Goal: Information Seeking & Learning: Check status

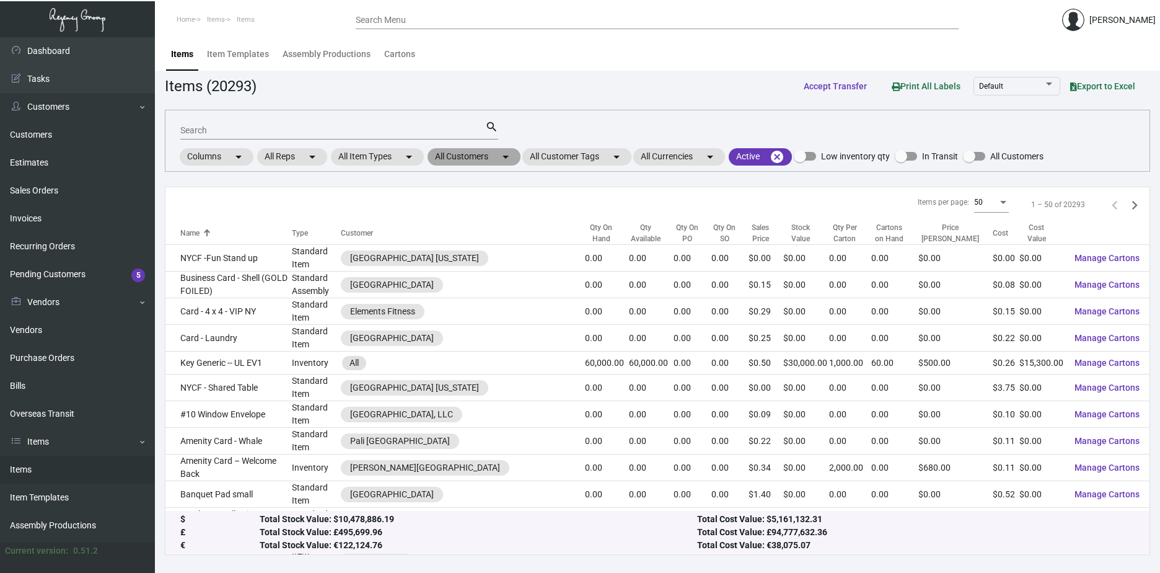
click at [474, 154] on mat-chip "All Customers arrow_drop_down" at bounding box center [474, 156] width 93 height 17
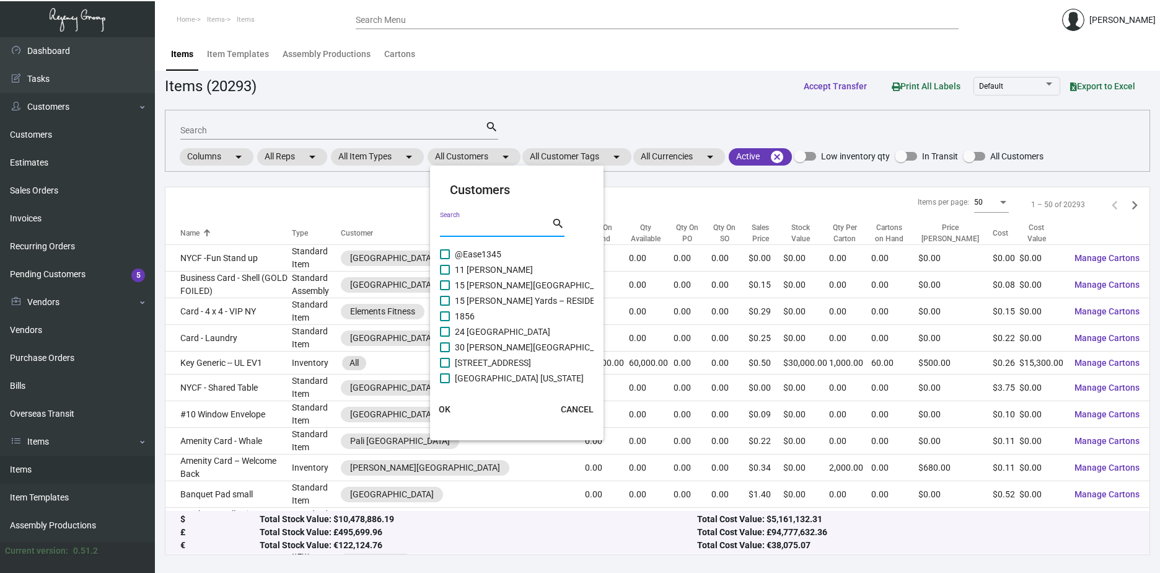
click at [464, 231] on input "Search" at bounding box center [496, 228] width 112 height 10
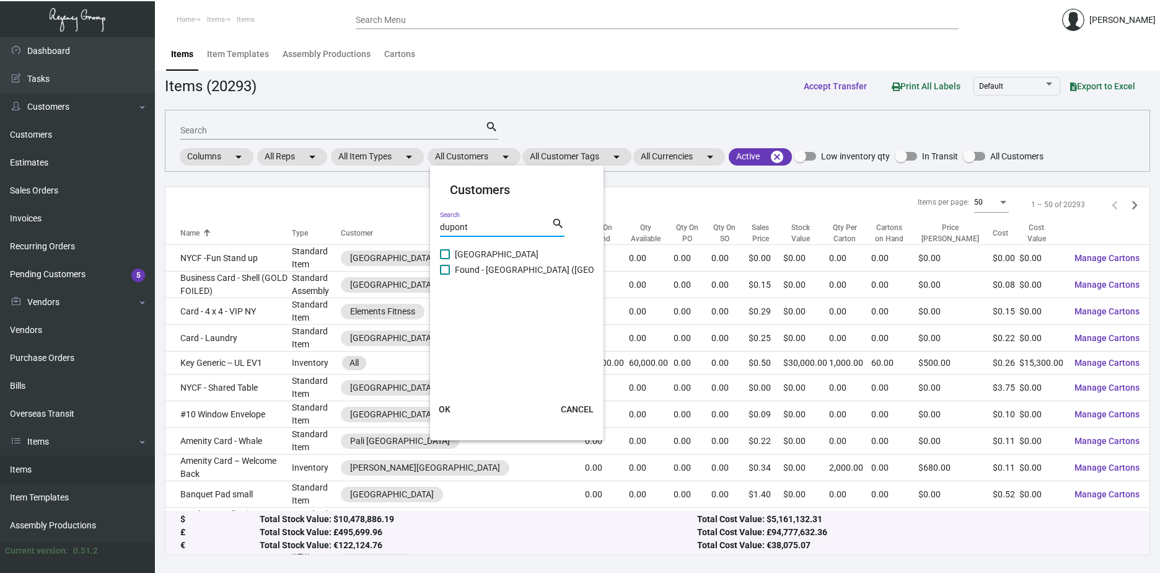
type input "dupont"
click at [446, 258] on span at bounding box center [445, 254] width 10 height 10
click at [445, 259] on input "[GEOGRAPHIC_DATA]" at bounding box center [444, 259] width 1 height 1
checkbox input "true"
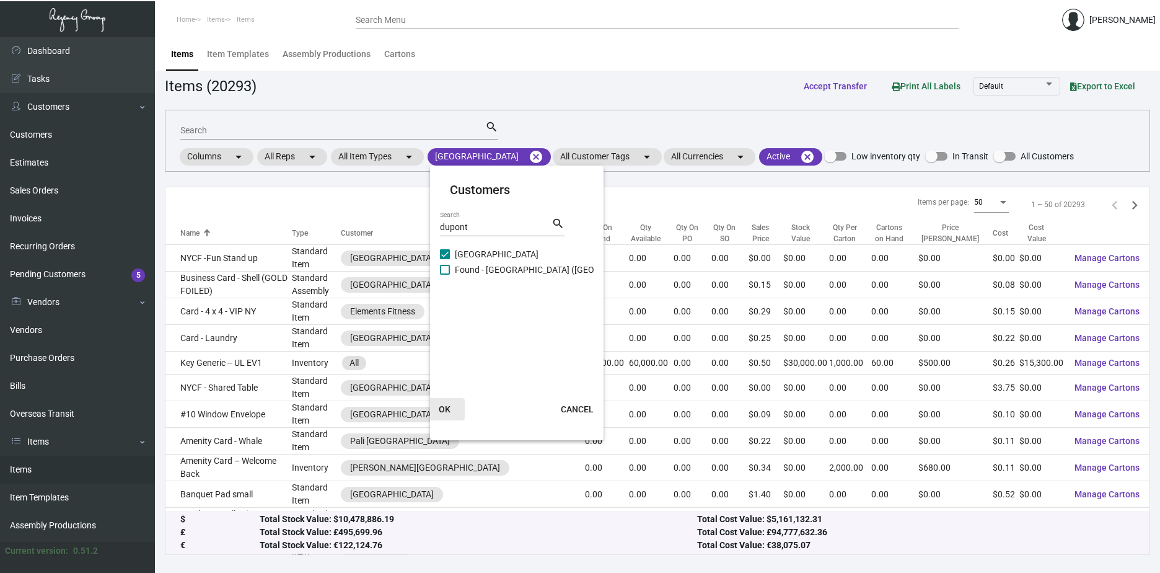
click at [448, 411] on span "OK" at bounding box center [445, 409] width 12 height 10
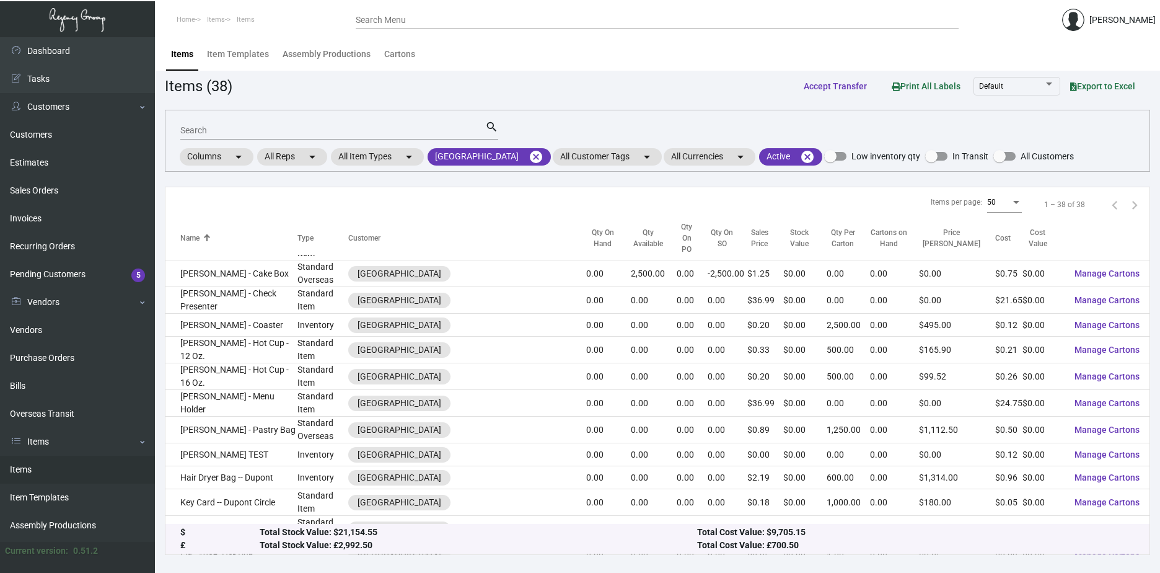
scroll to position [248, 0]
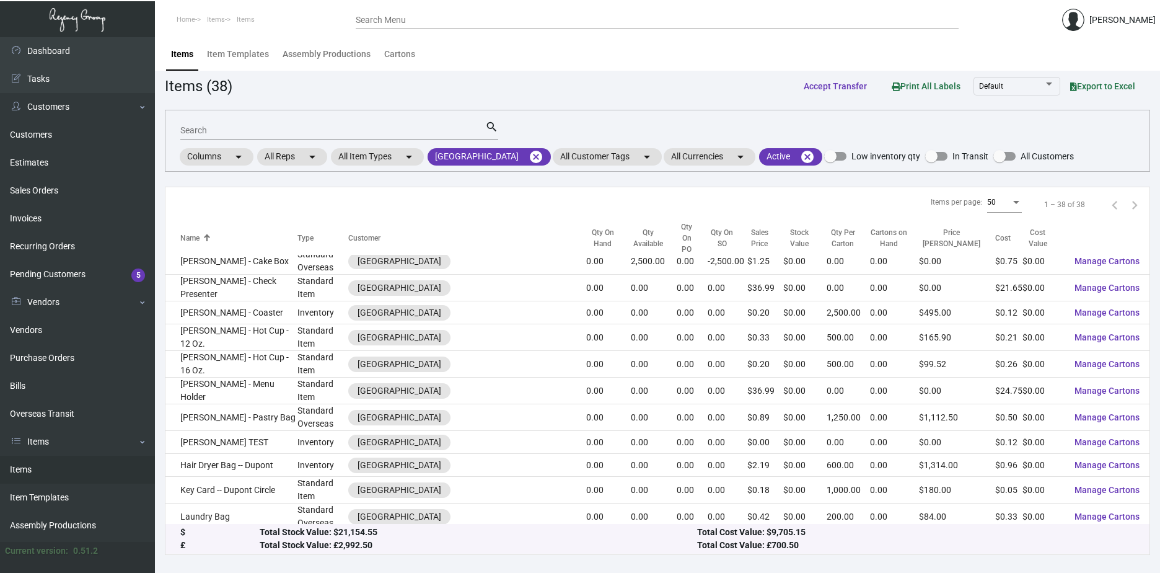
click at [205, 141] on mat-form-field "Search search" at bounding box center [339, 129] width 318 height 38
click at [206, 133] on input "Search" at bounding box center [332, 131] width 305 height 10
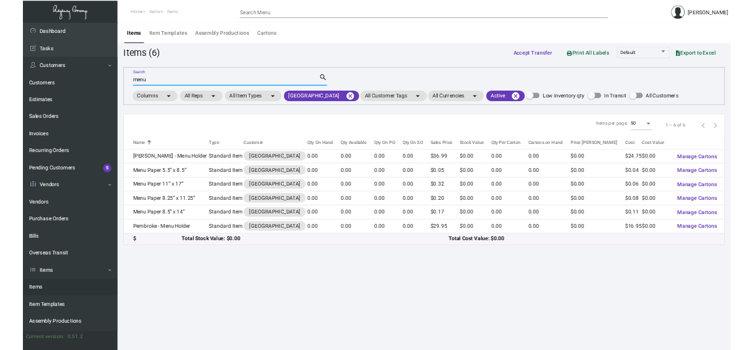
scroll to position [0, 0]
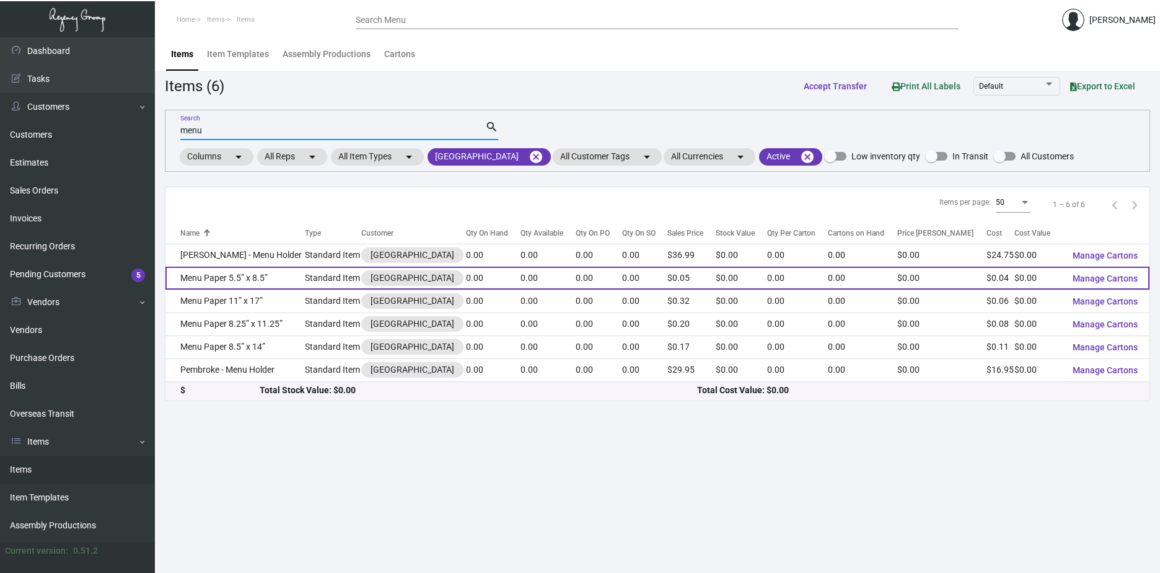
type input "menu"
click at [223, 276] on td "Menu Paper 5.5” x 8.5”" at bounding box center [235, 278] width 139 height 23
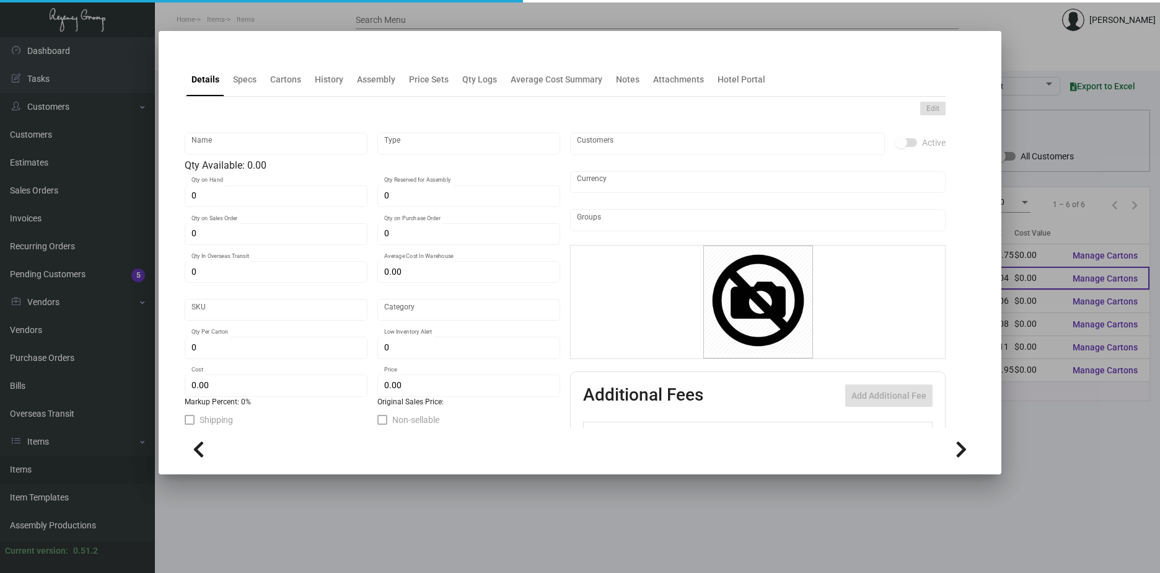
type input "Menu Paper 5.5” x 8.5”"
type input "Standard Item"
type input "$ 0.00"
type input "Standard"
type input "$ 0.0363"
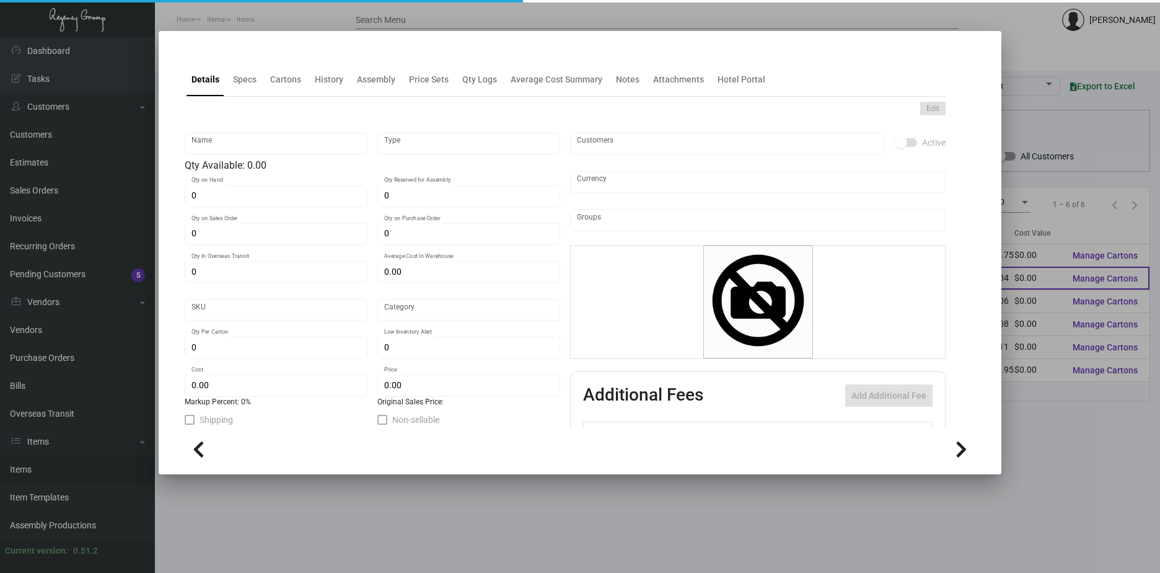
type input "$ 0.05"
checkbox input "true"
type input "United States Dollar $"
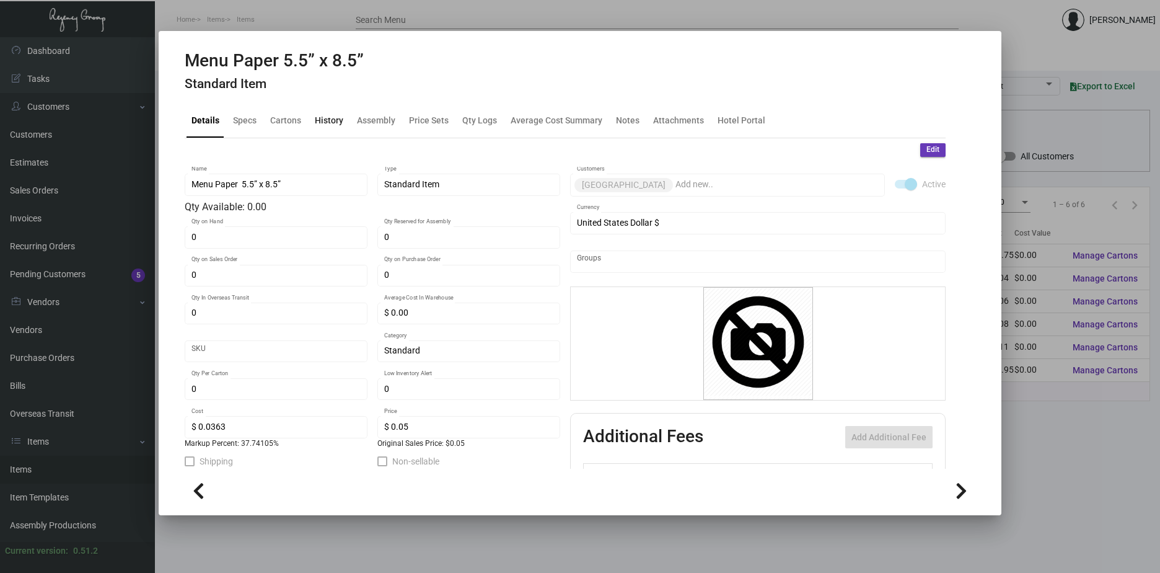
click at [333, 121] on div "History" at bounding box center [329, 120] width 29 height 13
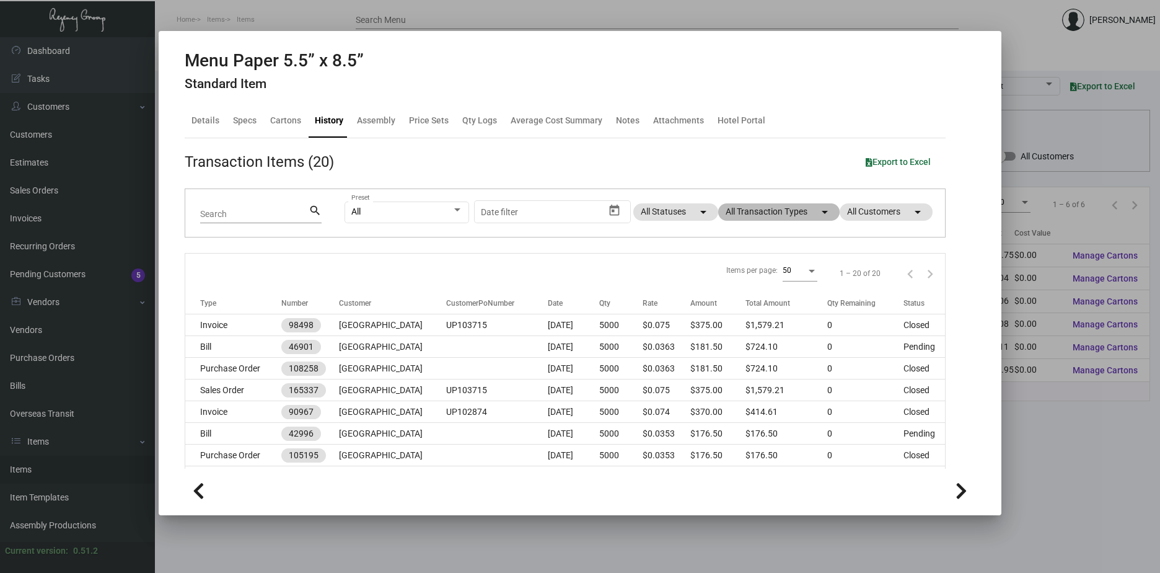
click at [753, 216] on mat-chip "All Transaction Types arrow_drop_down" at bounding box center [778, 211] width 121 height 17
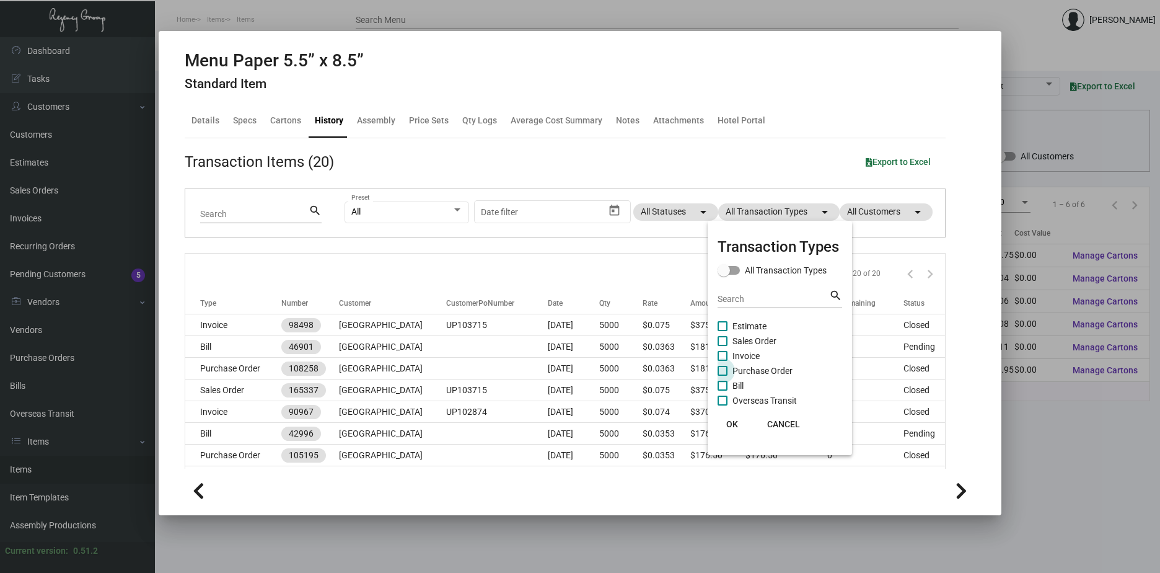
click at [739, 370] on span "Purchase Order" at bounding box center [763, 370] width 60 height 15
click at [723, 376] on input "Purchase Order" at bounding box center [722, 376] width 1 height 1
checkbox input "true"
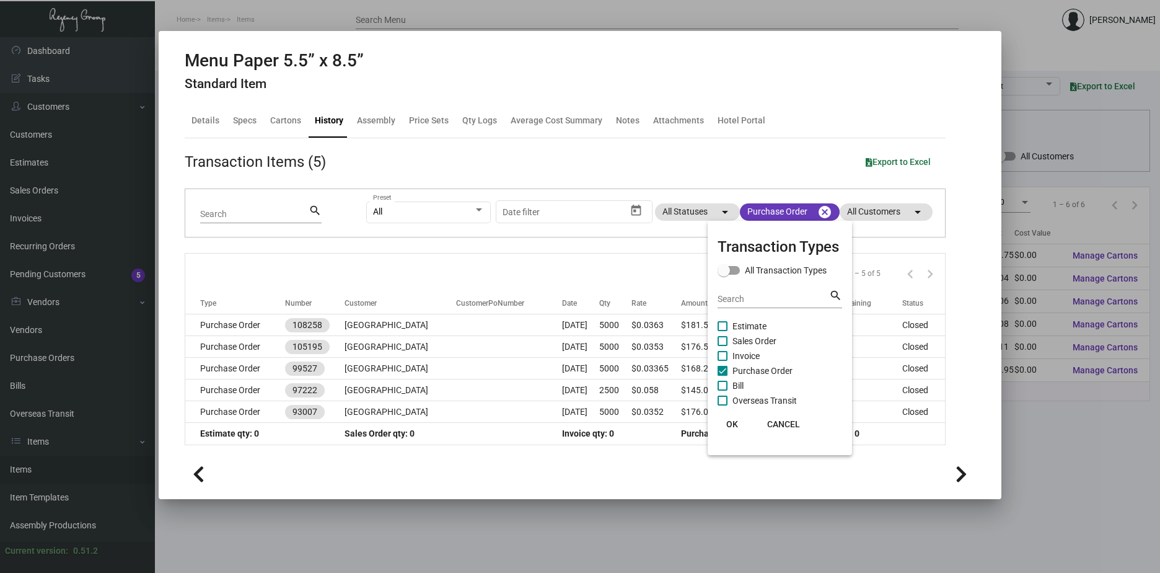
click at [734, 423] on span "OK" at bounding box center [732, 424] width 12 height 10
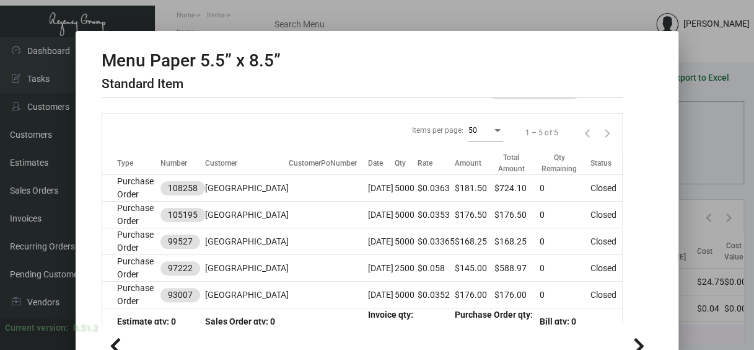
scroll to position [172, 0]
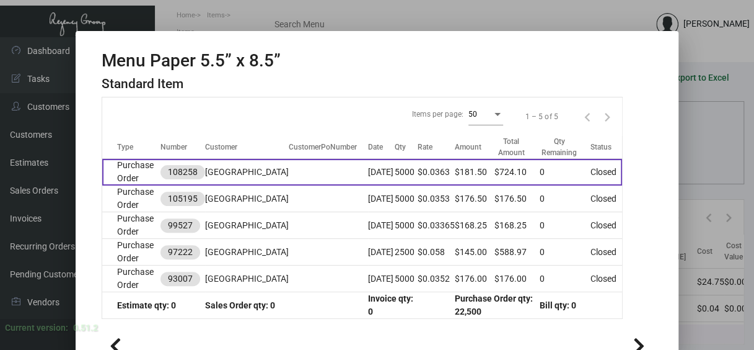
click at [226, 162] on td "[GEOGRAPHIC_DATA]" at bounding box center [247, 172] width 84 height 27
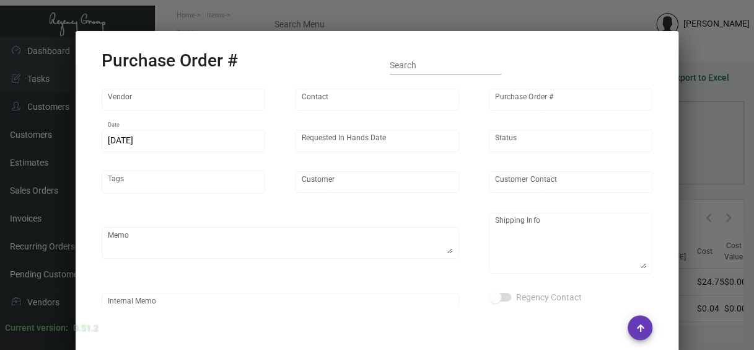
scroll to position [0, 0]
type input "Glodan Inc"
type input "[PERSON_NAME]"
type input "108258"
type input "[DATE]"
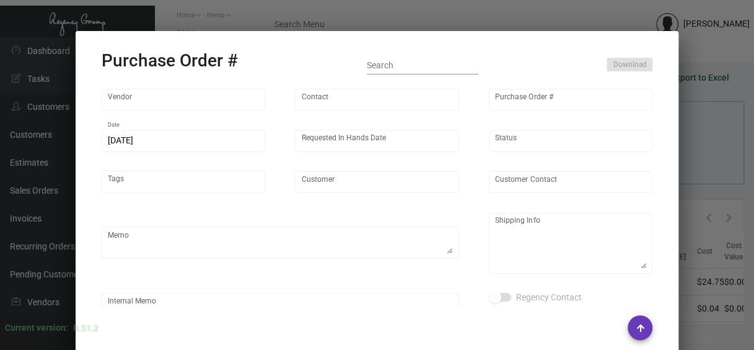
type input "[DATE]"
type input "[GEOGRAPHIC_DATA]"
type input "Madi Bird"
type textarea "***ANY PRICE DISCREPANCY MUST BE CALLED OUT PRIOR TO PROCEEDING WITH THIS ORDER…"
type textarea "[GEOGRAPHIC_DATA] - Madi Bird [STREET_ADDRESS][US_STATE][US_STATE]"
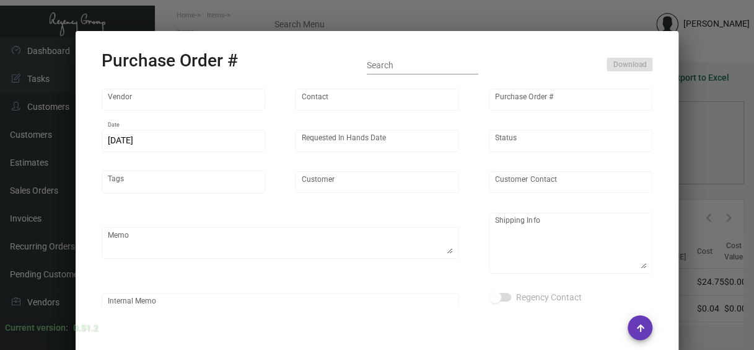
type textarea "These will need to be shipped as they only offer free local delivery ~ // Since…"
type input "$ 0.00"
type input "United States Dollar $"
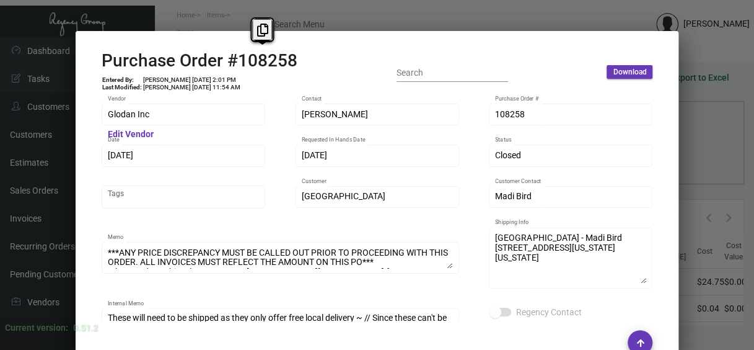
copy h2 "108258"
drag, startPoint x: 297, startPoint y: 64, endPoint x: 232, endPoint y: 69, distance: 65.2
click at [232, 69] on div "Purchase Order #108258 Entered By: [PERSON_NAME] [DATE] 2:01 PM Last Modified: …" at bounding box center [378, 72] width 552 height 44
click at [97, 157] on div "Glodan Inc Vendor Edit Vendor [PERSON_NAME] Contact 108258 Purchase Order # [DA…" at bounding box center [377, 207] width 581 height 227
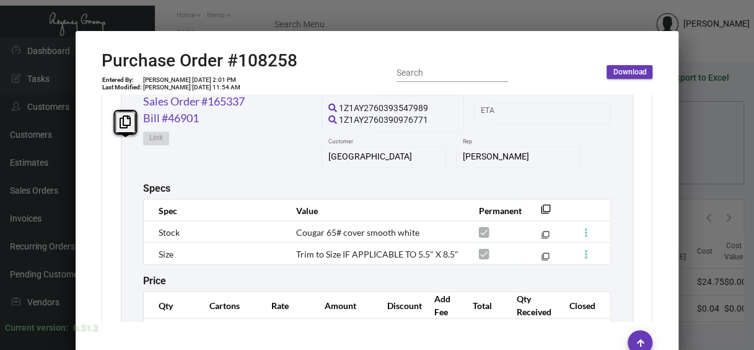
scroll to position [1116, 0]
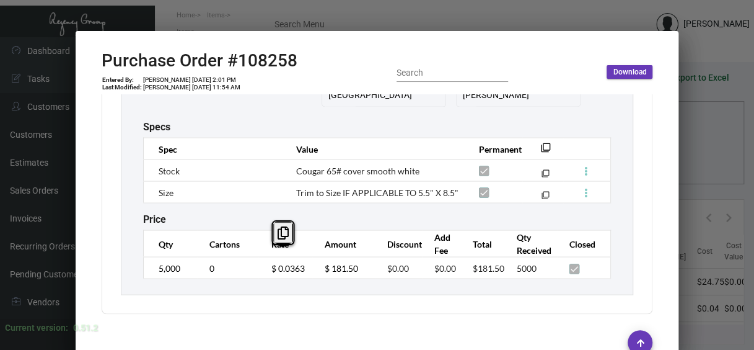
click at [258, 263] on td "$ 0.0363" at bounding box center [285, 268] width 54 height 22
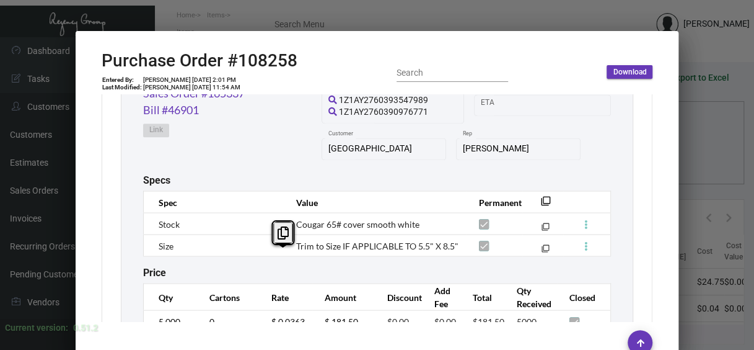
scroll to position [992, 0]
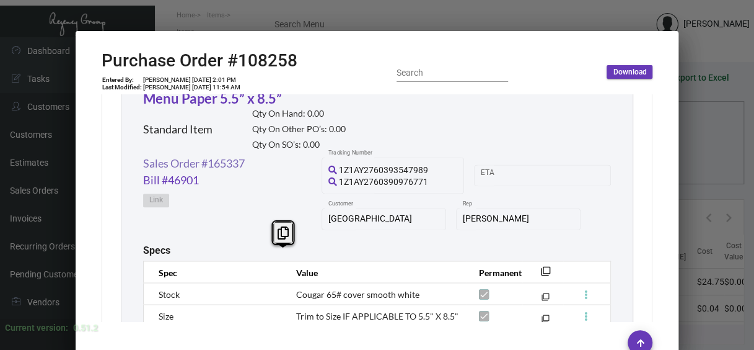
click at [205, 159] on link "Sales Order #165337" at bounding box center [194, 163] width 102 height 17
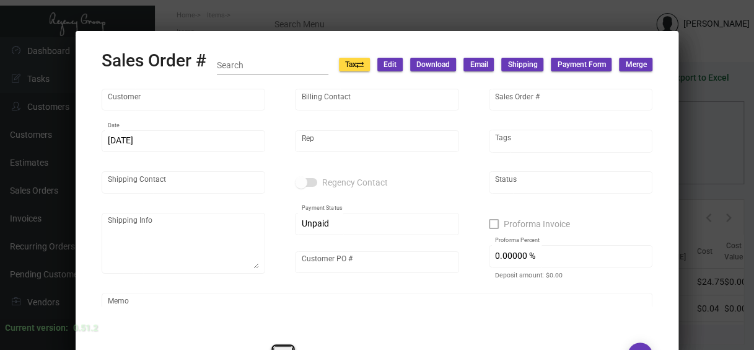
type input "[GEOGRAPHIC_DATA]"
type input "Accounts Recivable"
type input "165337"
type input "[DATE]"
type input "[PERSON_NAME]"
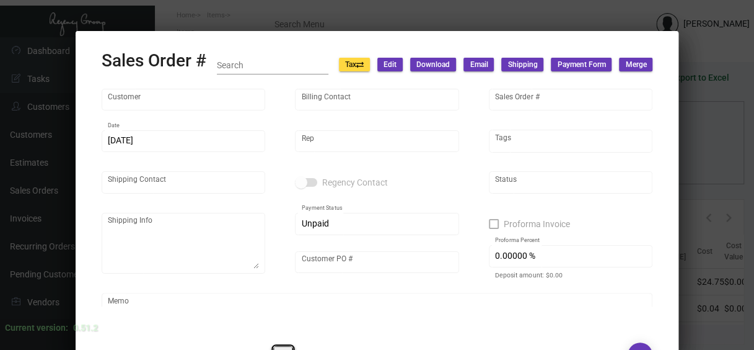
type input "Madi Bird"
type textarea "[GEOGRAPHIC_DATA] - Madi Bird [STREET_ADDRESS][US_STATE][US_STATE]"
type input "UP103715"
type textarea "Customer PO is attached~ **NOTE: " Client is aware they need to update the pric…"
type input "United States Dollar $"
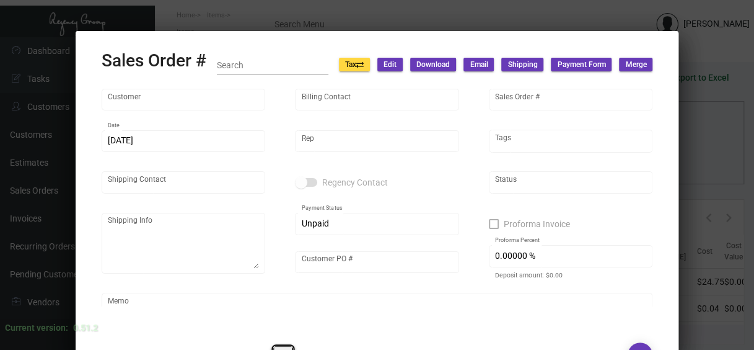
type input "$ 104.21"
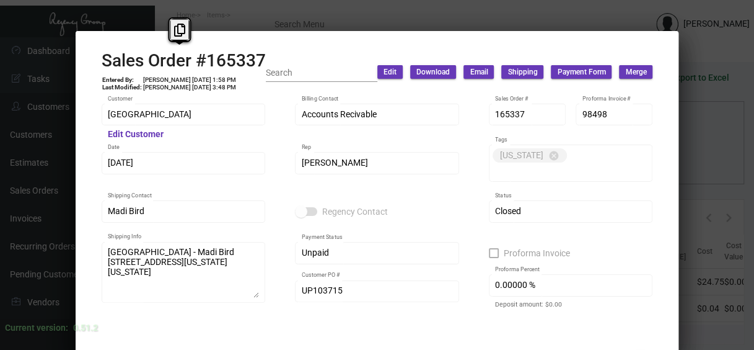
copy h2 "Sales Order #165337"
drag, startPoint x: 186, startPoint y: 85, endPoint x: 97, endPoint y: 60, distance: 92.8
click at [97, 60] on mat-dialog-container "Sales Order #165337 Entered By: [PERSON_NAME] [DATE] 1:58 PM Last Modified: [PE…" at bounding box center [378, 192] width 604 height 322
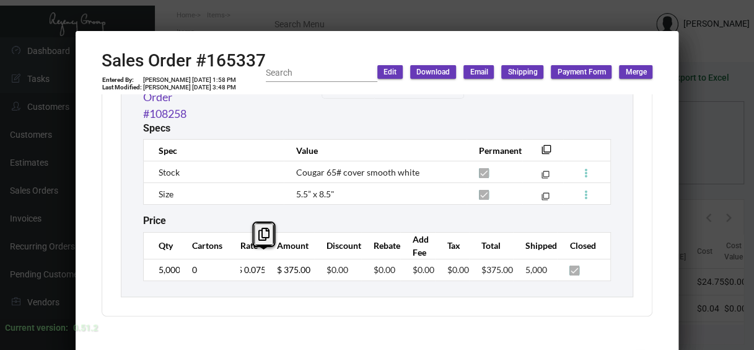
scroll to position [0, 0]
drag, startPoint x: 265, startPoint y: 268, endPoint x: 234, endPoint y: 267, distance: 31.6
click at [234, 267] on tr "5,000 0 $ 0.075 $ 375.00 $0.00 $0.00 $0.00 $0.00 $375.00 5,000" at bounding box center [377, 269] width 468 height 22
copy input
click at [696, 182] on div at bounding box center [377, 175] width 754 height 350
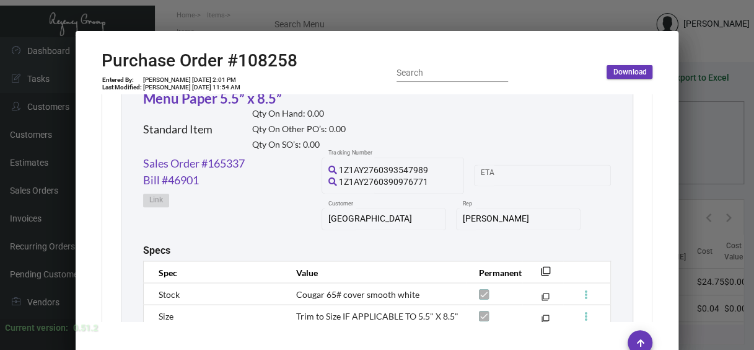
click at [707, 148] on div at bounding box center [377, 175] width 754 height 350
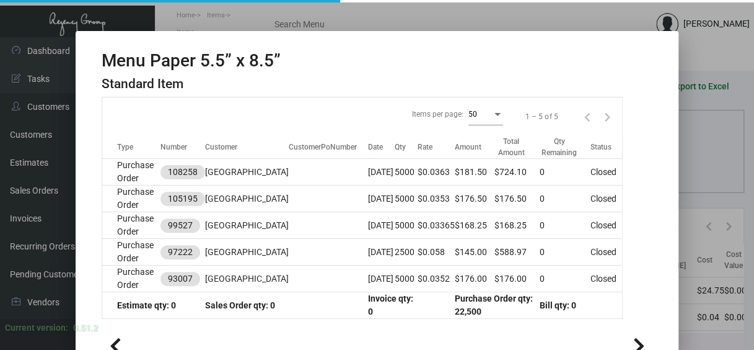
scroll to position [9, 0]
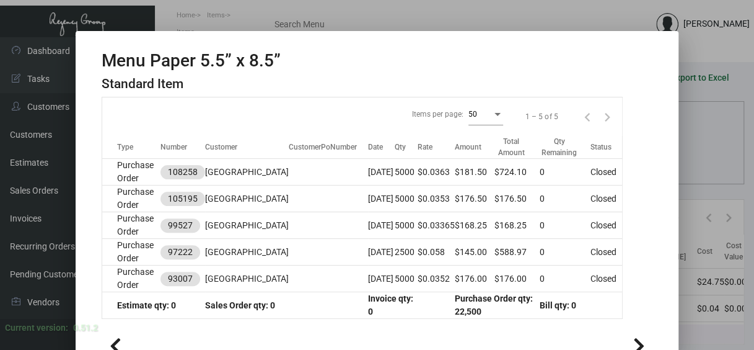
click at [707, 148] on div at bounding box center [377, 175] width 754 height 350
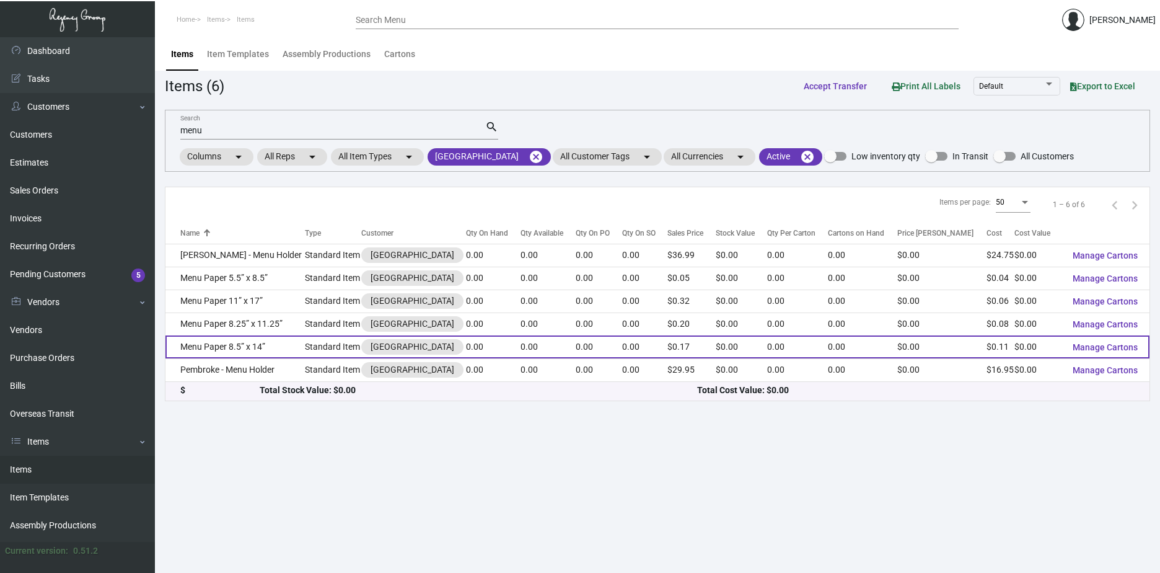
click at [237, 348] on td "Menu Paper 8.5” x 14”" at bounding box center [235, 346] width 139 height 23
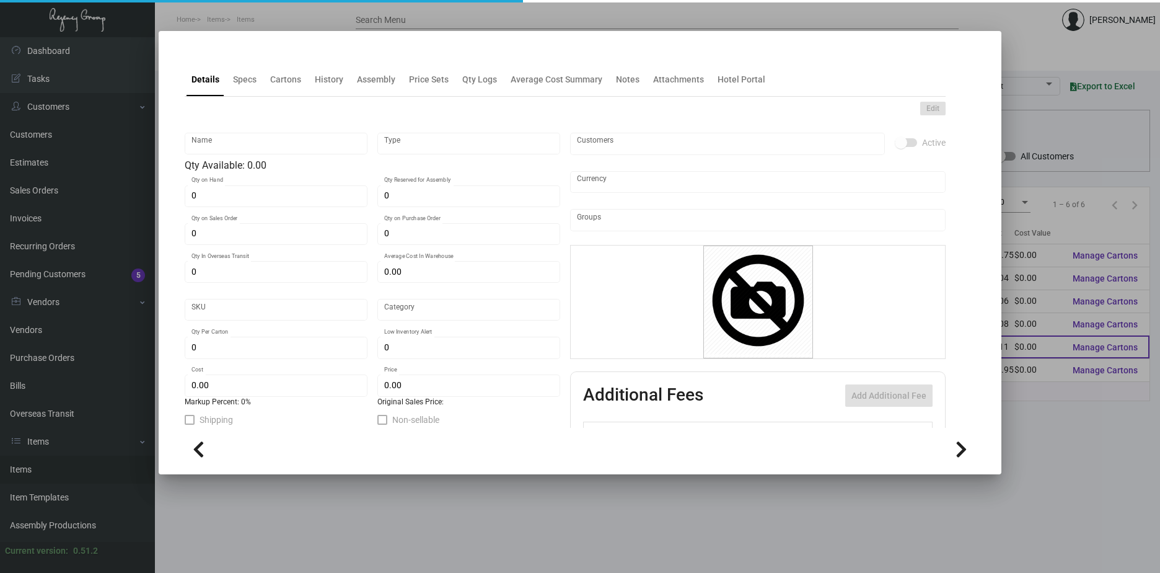
type input "Menu Paper 8.5” x 14”"
type input "Standard Item"
type input "$ 0.00"
type input "Standard"
type input "$ 0.10852"
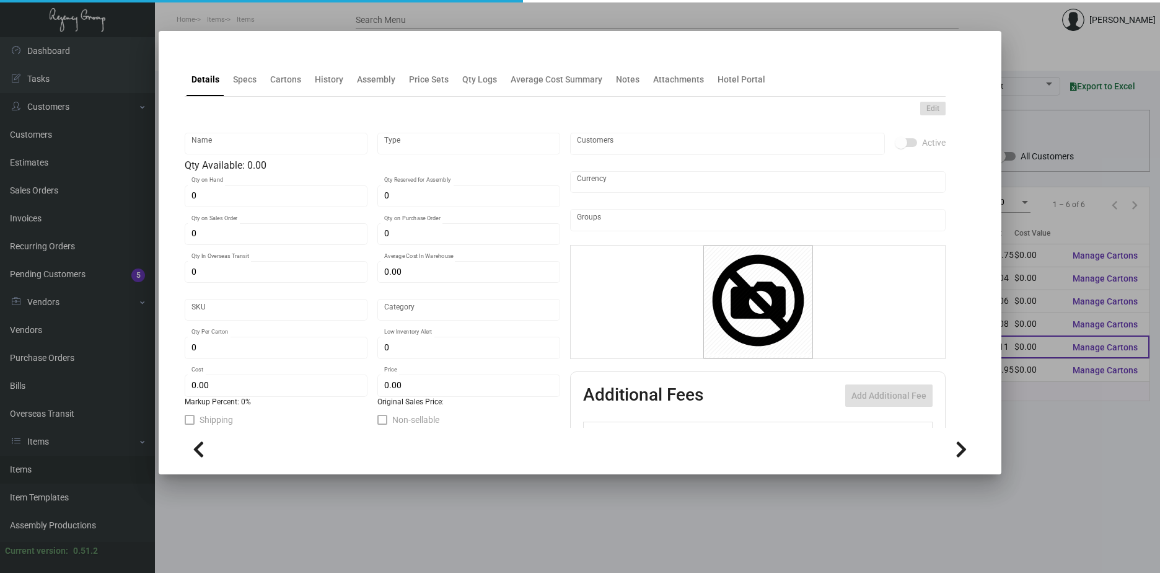
type input "$ 0.17"
checkbox input "true"
type input "United States Dollar $"
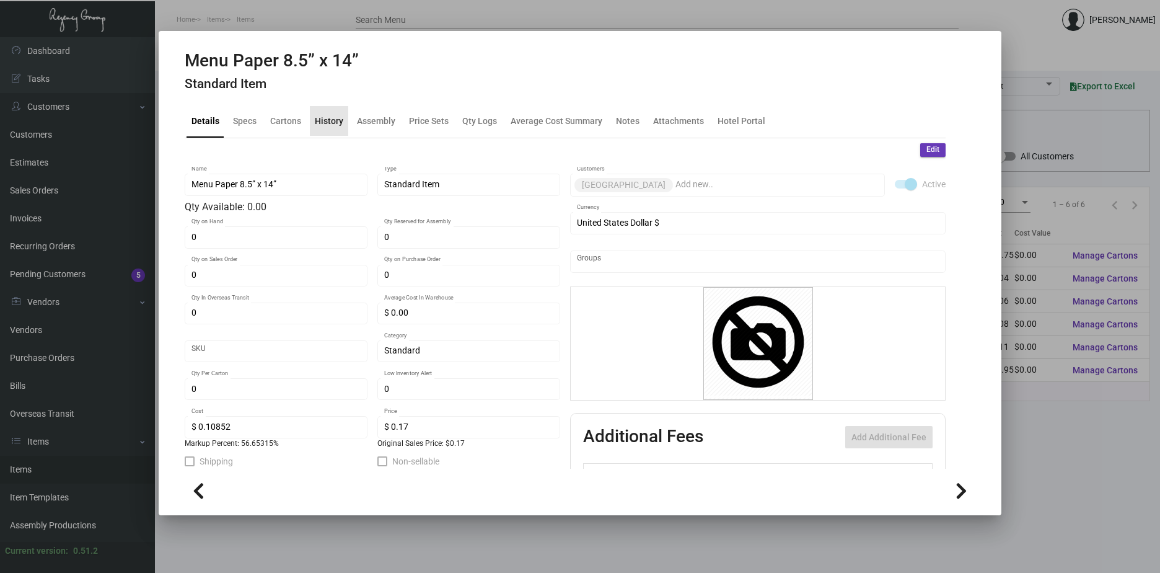
click at [333, 117] on div "History" at bounding box center [329, 120] width 29 height 13
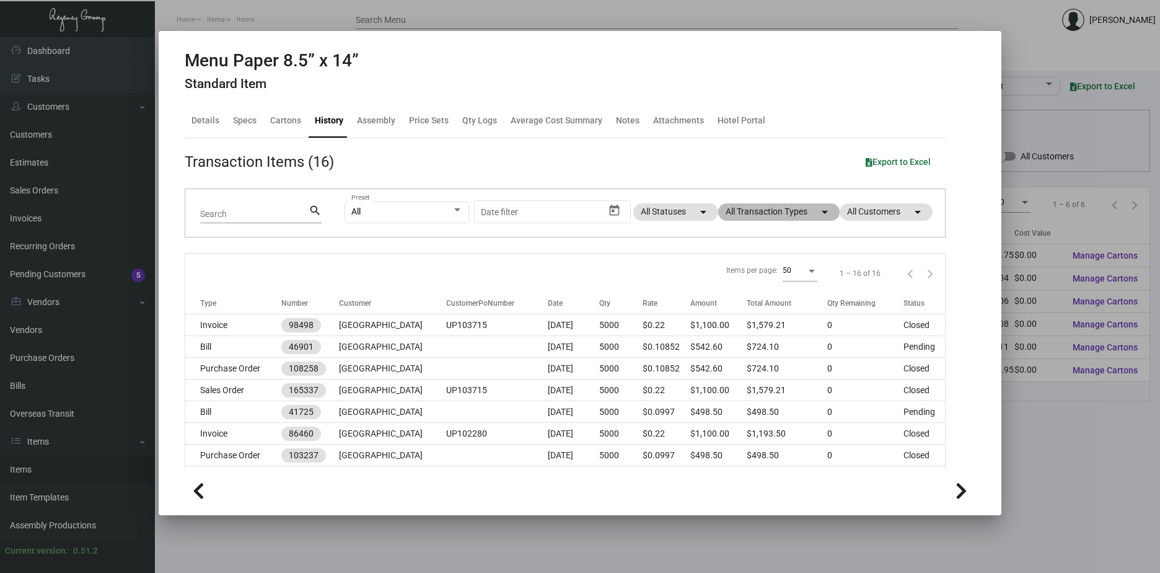
click at [734, 215] on mat-chip "All Transaction Types arrow_drop_down" at bounding box center [778, 211] width 121 height 17
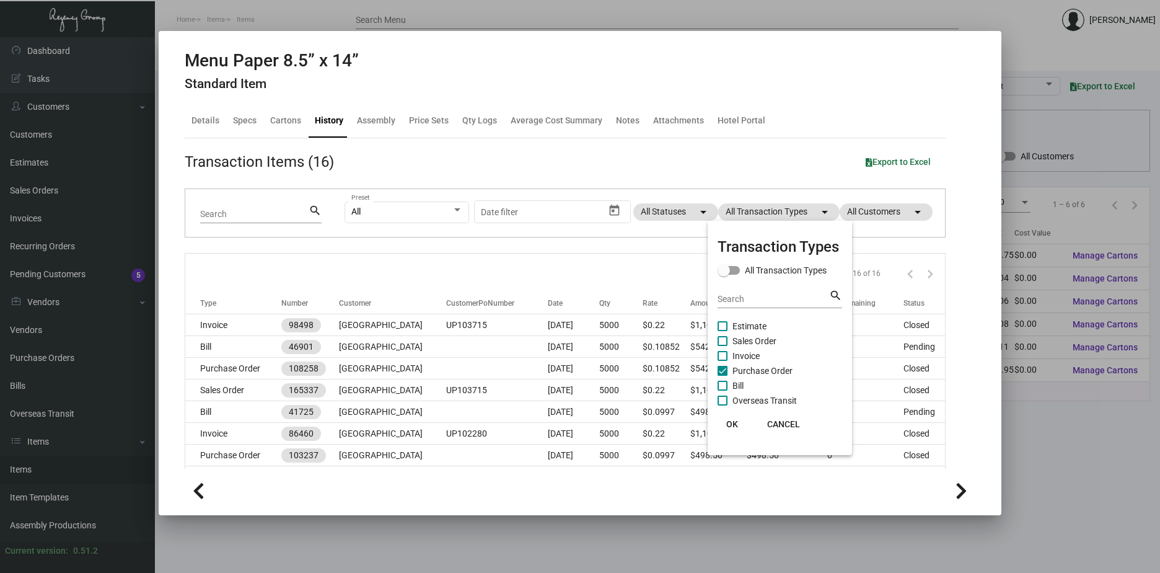
click at [721, 372] on span at bounding box center [723, 371] width 10 height 10
click at [722, 376] on input "Purchase Order" at bounding box center [722, 376] width 1 height 1
click at [721, 372] on span at bounding box center [723, 371] width 10 height 10
click at [722, 376] on input "Purchase Order" at bounding box center [722, 376] width 1 height 1
checkbox input "true"
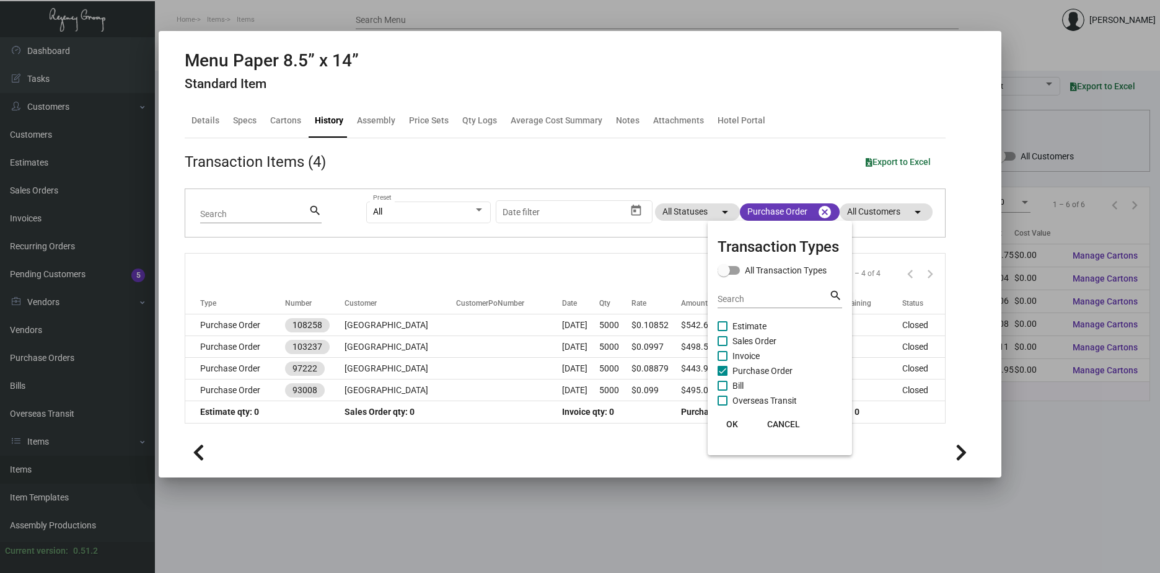
click at [731, 423] on span "OK" at bounding box center [732, 424] width 12 height 10
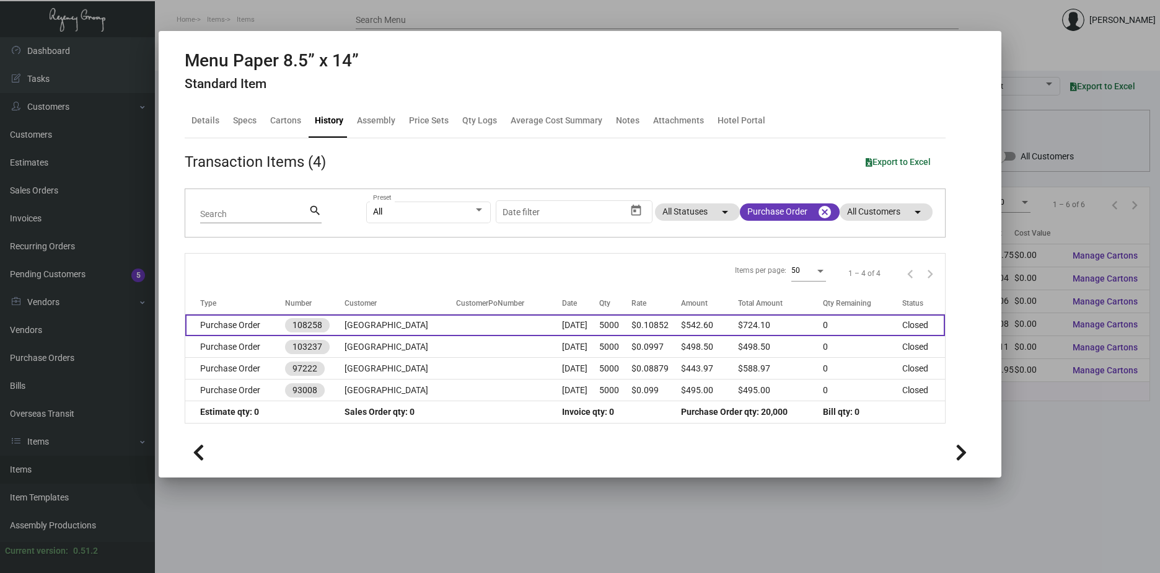
click at [368, 325] on td "[GEOGRAPHIC_DATA]" at bounding box center [401, 325] width 112 height 22
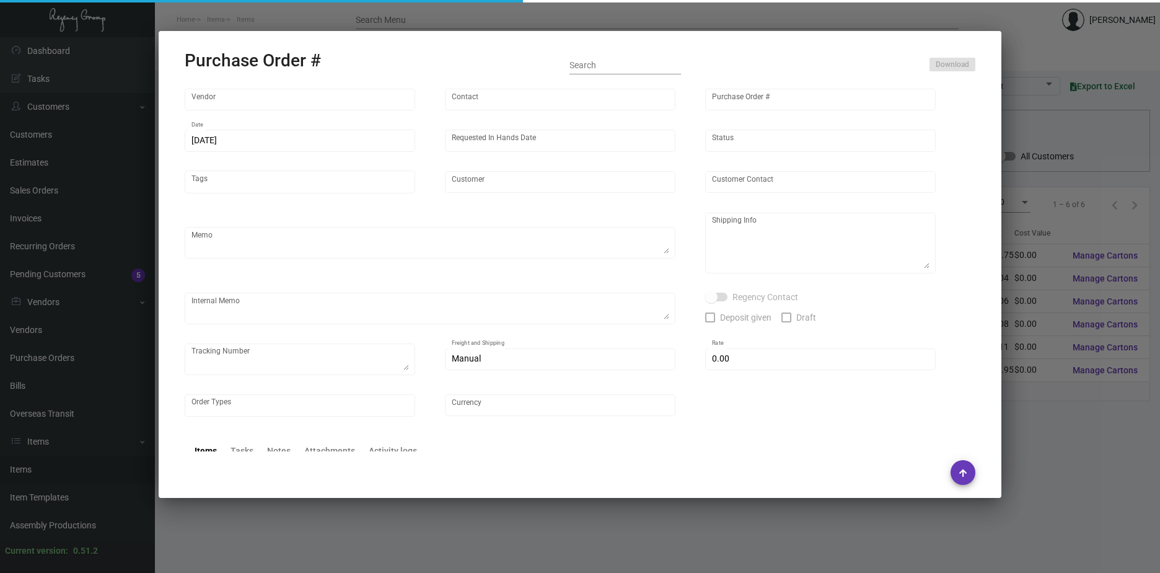
type input "Glodan Inc"
type input "[PERSON_NAME]"
type input "108258"
type input "[DATE]"
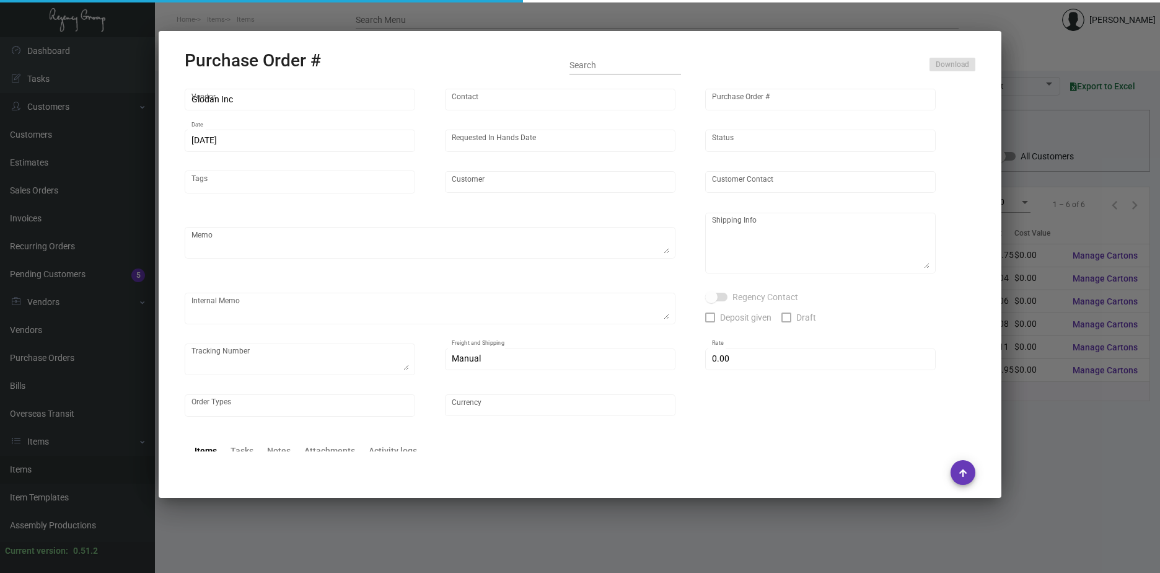
type input "[GEOGRAPHIC_DATA]"
type input "Madi Bird"
type textarea "***ANY PRICE DISCREPANCY MUST BE CALLED OUT PRIOR TO PROCEEDING WITH THIS ORDER…"
type textarea "[GEOGRAPHIC_DATA] - Madi Bird [STREET_ADDRESS][US_STATE][US_STATE]"
type textarea "These will need to be shipped as they only offer free local delivery ~ // Since…"
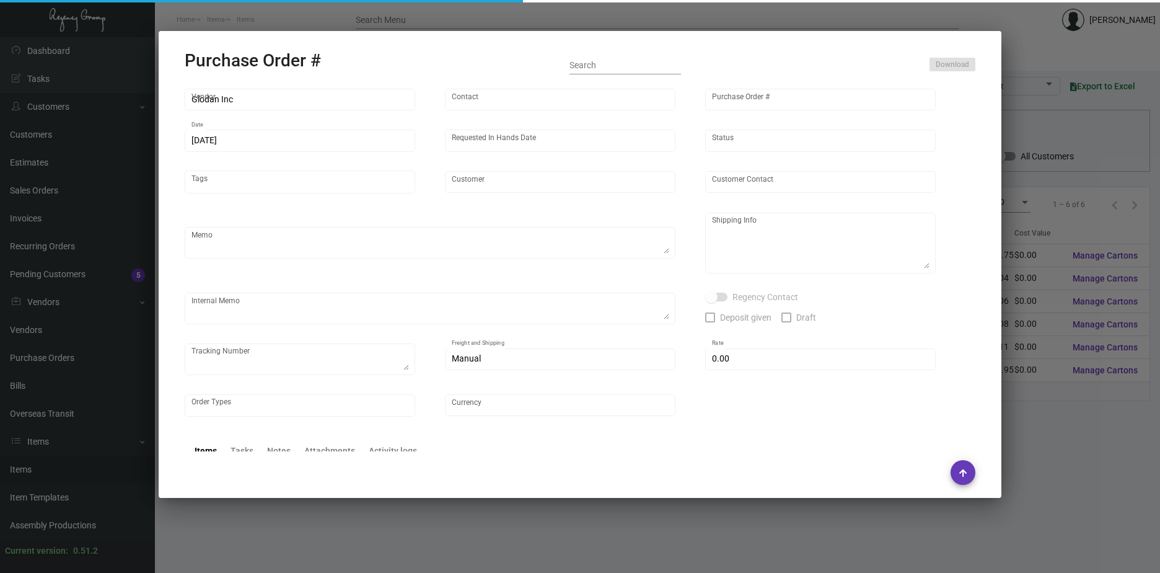
type input "$ 0.00"
type input "United States Dollar $"
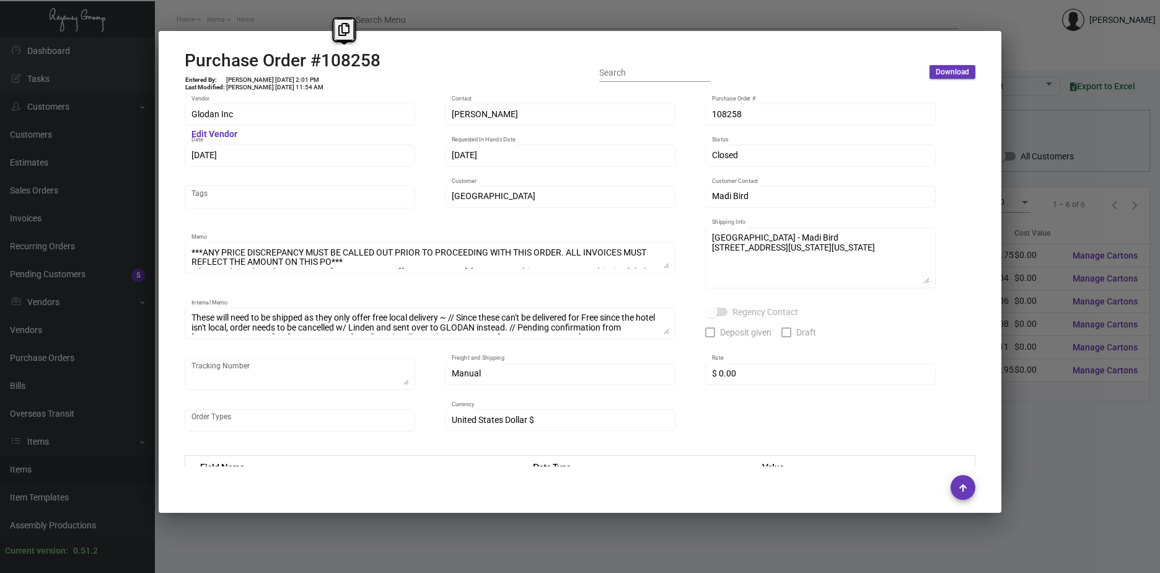
drag, startPoint x: 394, startPoint y: 70, endPoint x: 311, endPoint y: 66, distance: 83.8
click at [311, 66] on div "Purchase Order #108258 Entered By: [PERSON_NAME] [DATE] 2:01 PM Last Modified: …" at bounding box center [580, 72] width 791 height 44
copy h2 "#108258"
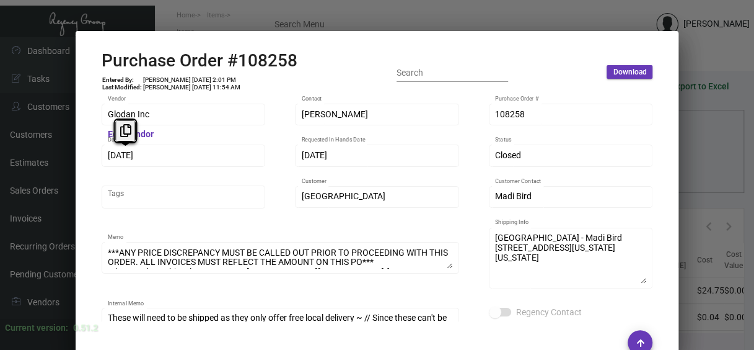
click at [87, 152] on div "Glodan Inc Vendor Edit Vendor [PERSON_NAME] Contact 108258 Purchase Order # [DA…" at bounding box center [377, 207] width 581 height 227
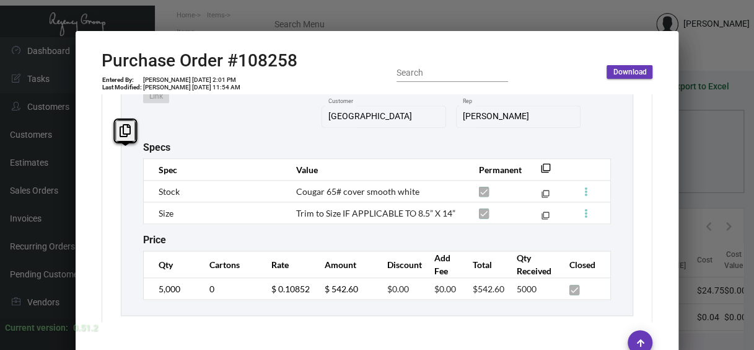
scroll to position [744, 0]
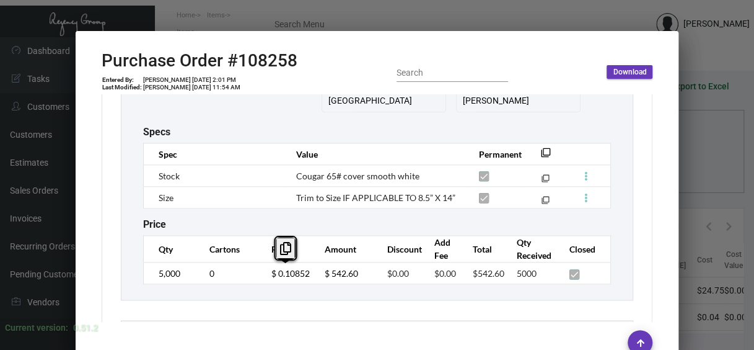
click at [258, 278] on td "$ 0.10852" at bounding box center [285, 273] width 54 height 22
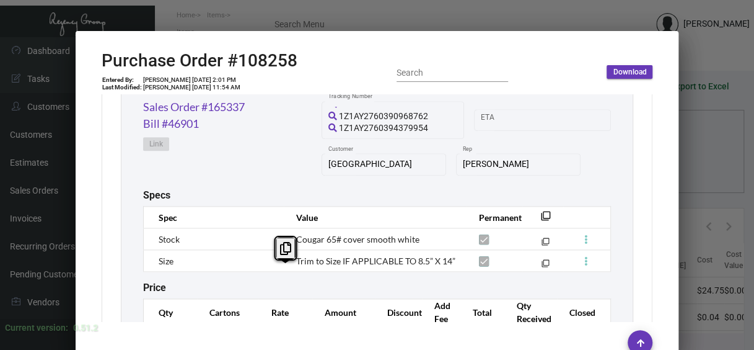
scroll to position [620, 0]
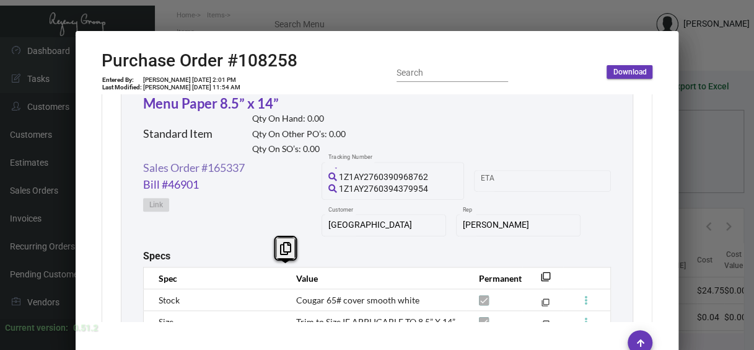
click at [192, 164] on link "Sales Order #165337" at bounding box center [194, 167] width 102 height 17
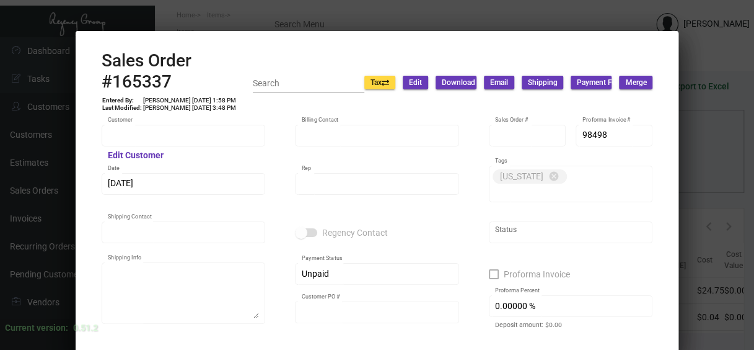
type input "[GEOGRAPHIC_DATA]"
type input "Accounts Recivable"
type input "165337"
type input "[DATE]"
type input "[PERSON_NAME]"
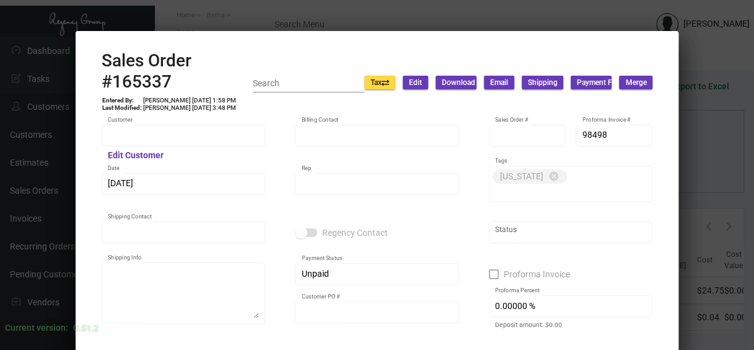
type input "Madi Bird"
type textarea "[GEOGRAPHIC_DATA] - Madi Bird [STREET_ADDRESS][US_STATE][US_STATE]"
type input "UP103715"
type textarea "Customer PO is attached~ **NOTE: " Client is aware they need to update the pric…"
type input "United States Dollar $"
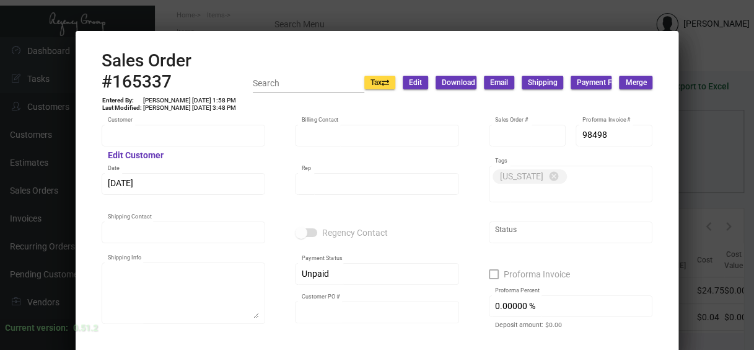
type input "$ 104.21"
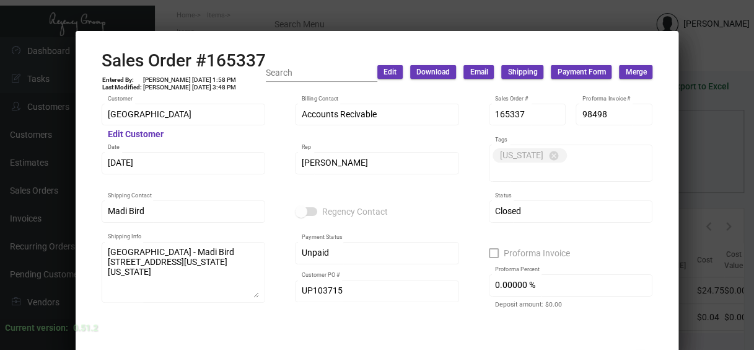
click at [181, 82] on td "[PERSON_NAME] [DATE] 1:58 PM" at bounding box center [190, 79] width 94 height 7
drag, startPoint x: 275, startPoint y: 61, endPoint x: 104, endPoint y: 63, distance: 171.1
click at [104, 63] on div "Sales Order #165337 Entered By: [PERSON_NAME] [DATE] 1:58 PM Last Modified: [PE…" at bounding box center [378, 72] width 552 height 44
click at [104, 63] on h2 "Sales Order #165337" at bounding box center [184, 60] width 164 height 21
click at [102, 61] on h2 "Sales Order #165337" at bounding box center [184, 60] width 164 height 21
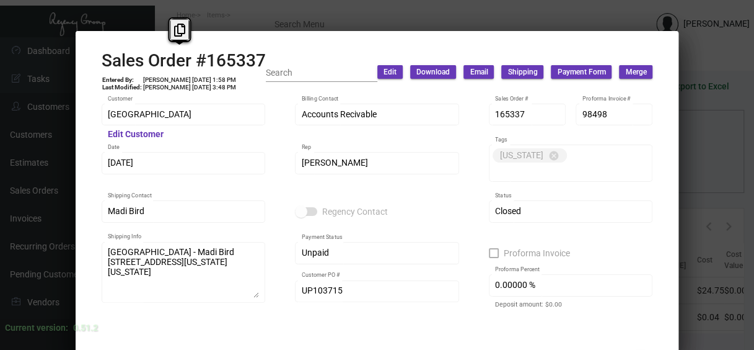
copy h2 "Sales Order #165337"
drag, startPoint x: 101, startPoint y: 58, endPoint x: 261, endPoint y: 56, distance: 159.9
click at [261, 56] on h2 "Sales Order #165337" at bounding box center [184, 60] width 164 height 21
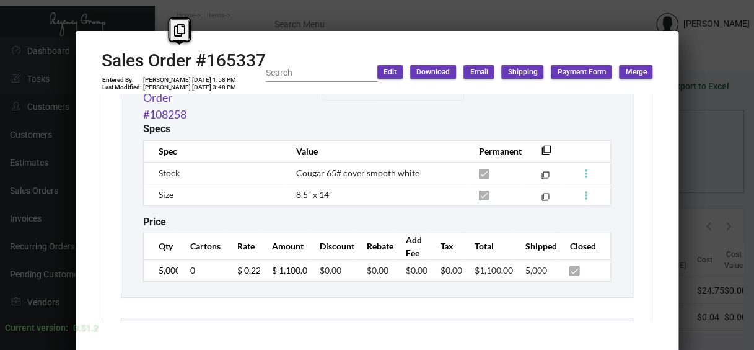
scroll to position [868, 0]
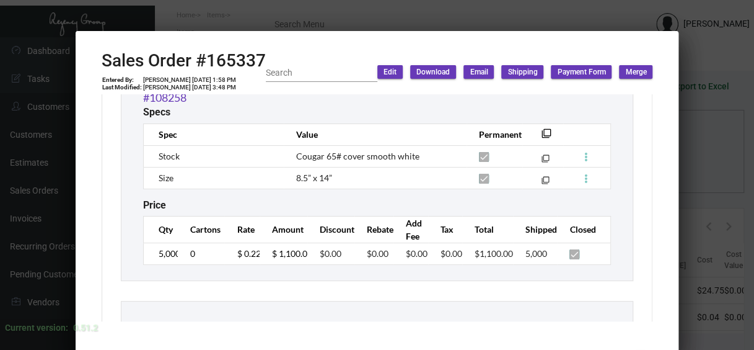
click at [241, 257] on td "$ 0.22" at bounding box center [241, 253] width 35 height 22
click at [272, 252] on tr "5,000 0 $ 0.22 $ 1,100.00 $0.00 $0.00 $0.00 $0.00 $1,100.00 5,000" at bounding box center [377, 253] width 468 height 22
copy input
click at [702, 198] on div at bounding box center [377, 175] width 754 height 350
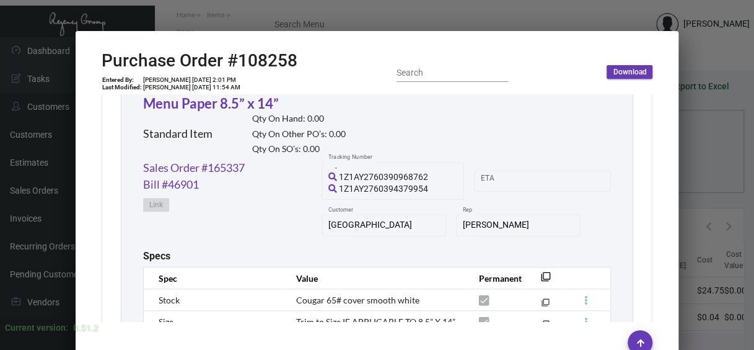
click at [702, 201] on div at bounding box center [377, 175] width 754 height 350
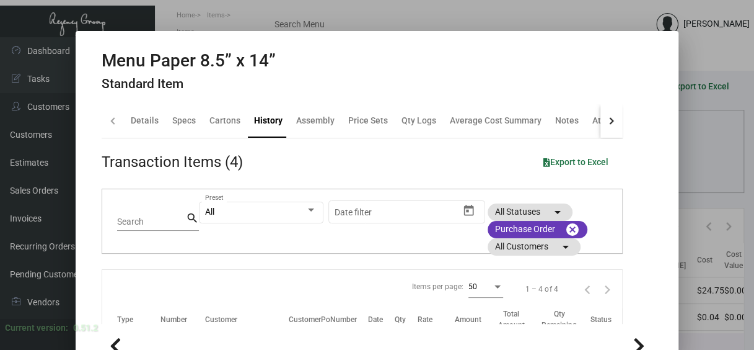
click at [702, 203] on div at bounding box center [377, 175] width 754 height 350
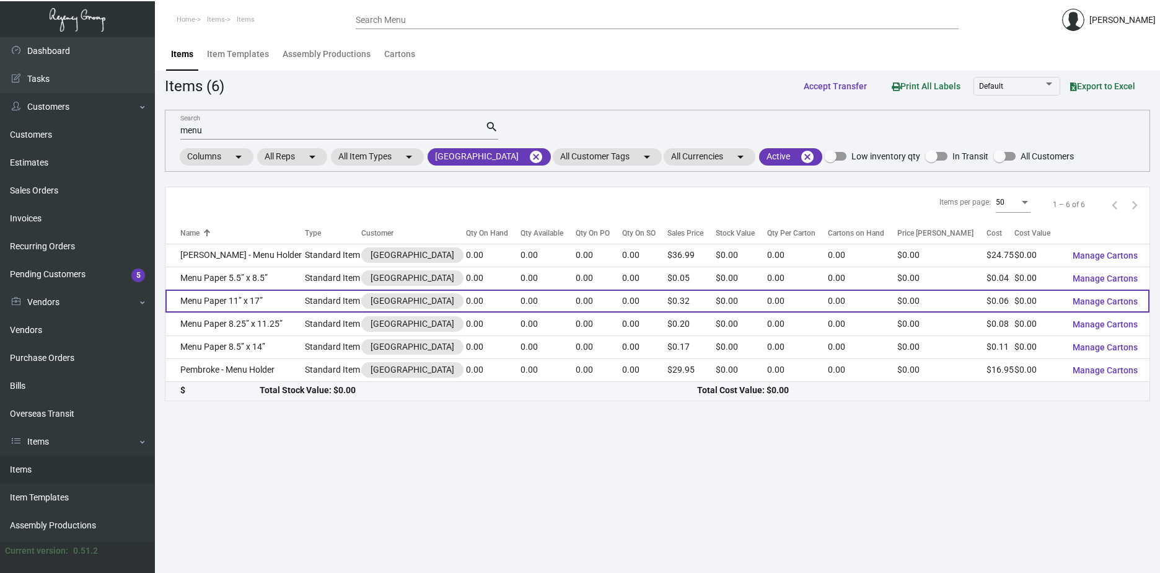
click at [247, 302] on td "Menu Paper 11” x 17”" at bounding box center [235, 300] width 139 height 23
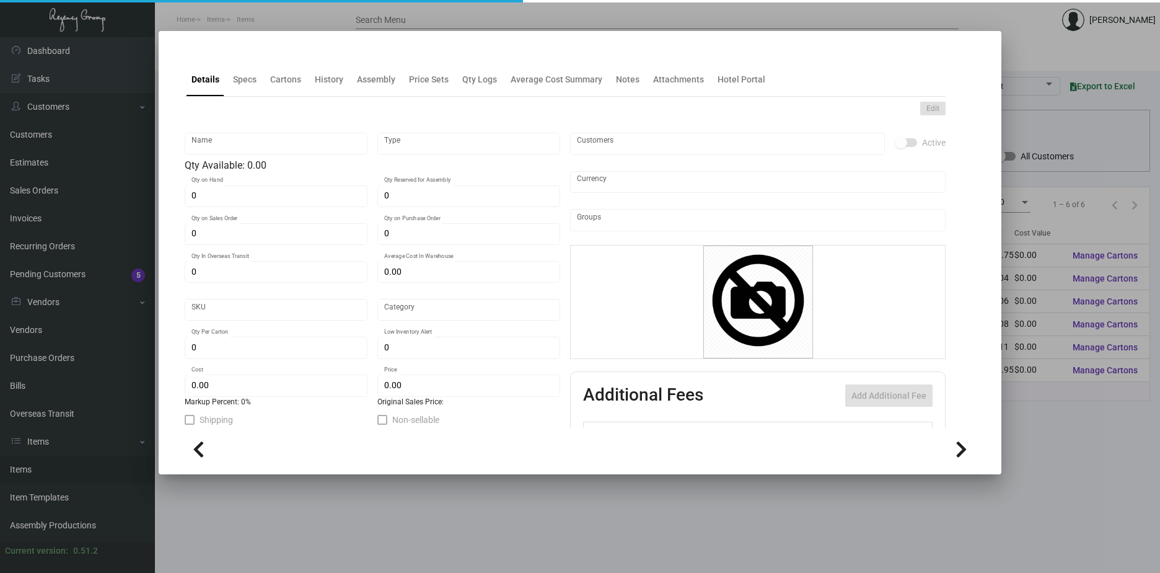
type input "Menu Paper 11” x 17”"
type input "Standard Item"
type input "$ 0.00"
type input "Standard"
type input "$ 0.06"
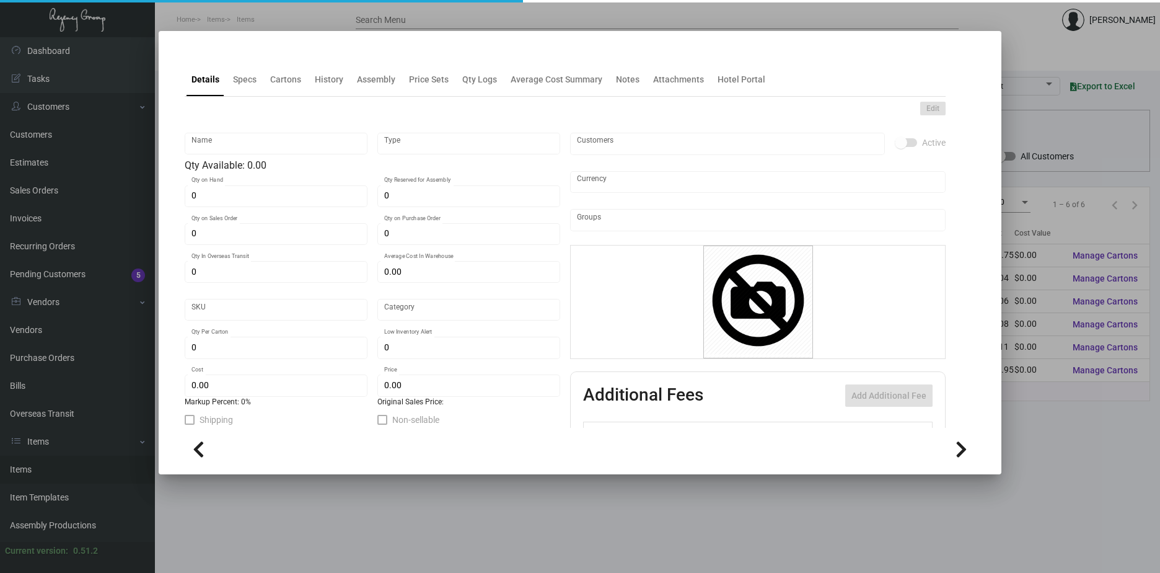
type input "$ 0.32"
checkbox input "true"
type input "United States Dollar $"
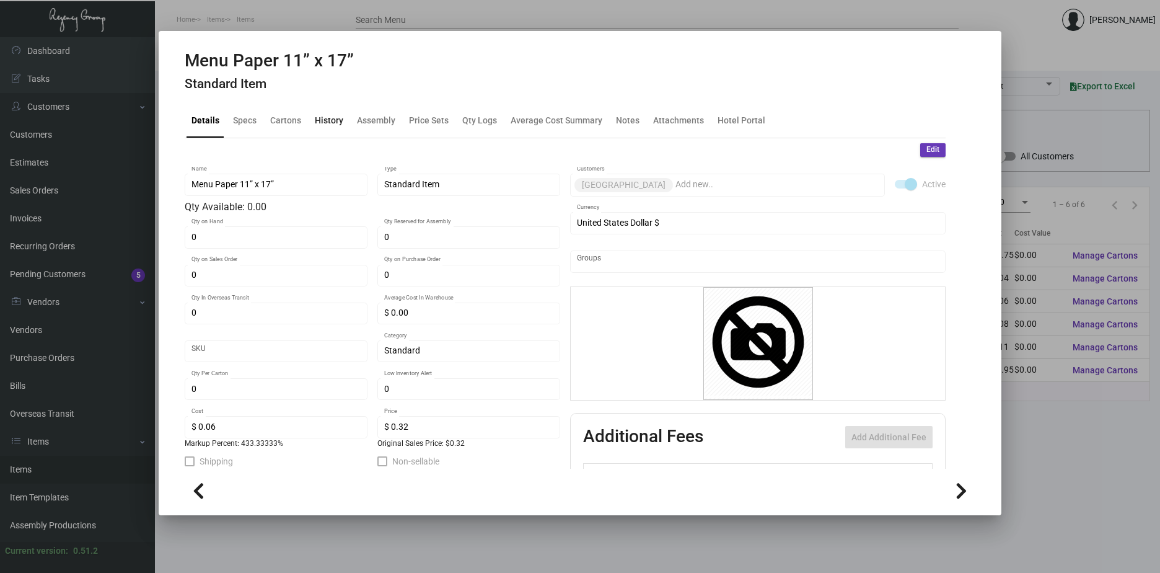
click at [328, 128] on div "History" at bounding box center [329, 121] width 38 height 30
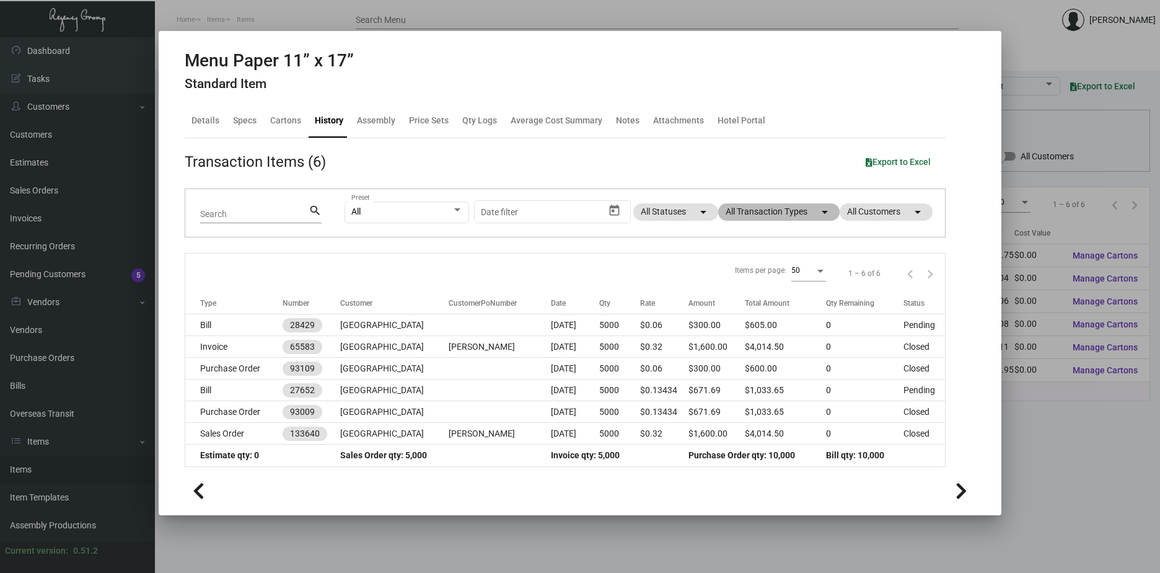
click at [800, 218] on mat-chip "All Transaction Types arrow_drop_down" at bounding box center [778, 211] width 121 height 17
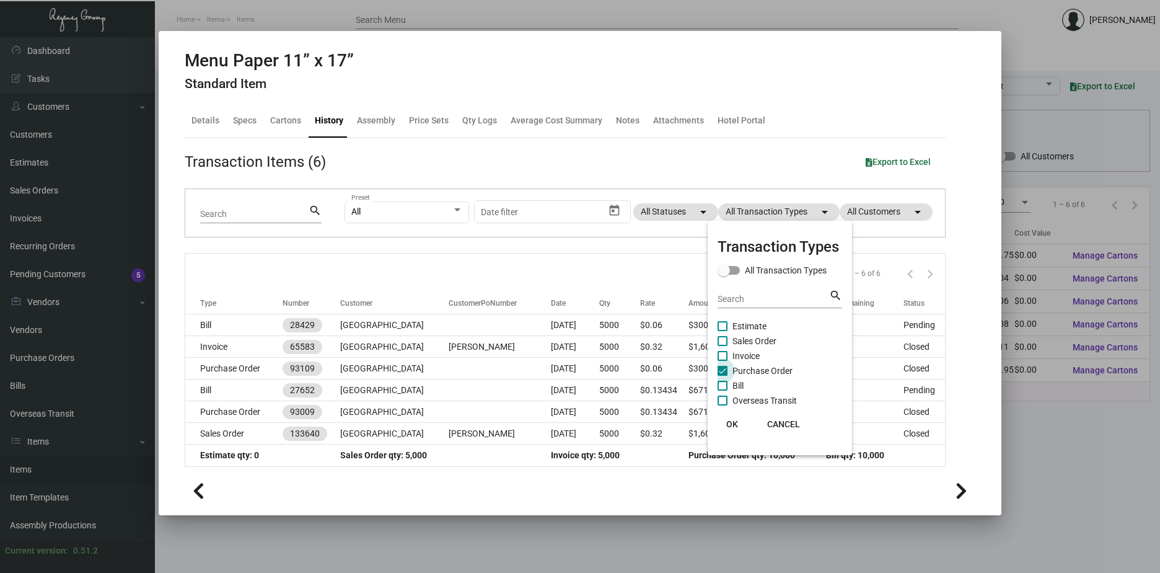
click at [738, 374] on span "Purchase Order" at bounding box center [763, 370] width 60 height 15
click at [723, 376] on input "Purchase Order" at bounding box center [722, 376] width 1 height 1
click at [738, 374] on span "Purchase Order" at bounding box center [763, 370] width 60 height 15
click at [723, 376] on input "Purchase Order" at bounding box center [722, 376] width 1 height 1
checkbox input "true"
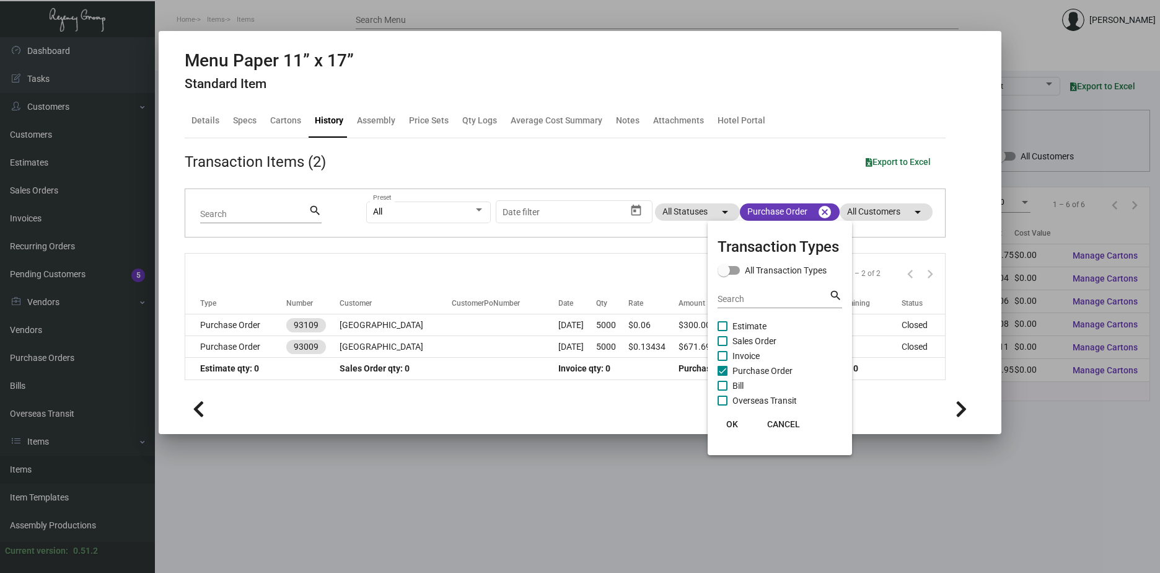
click at [736, 420] on span "OK" at bounding box center [732, 424] width 12 height 10
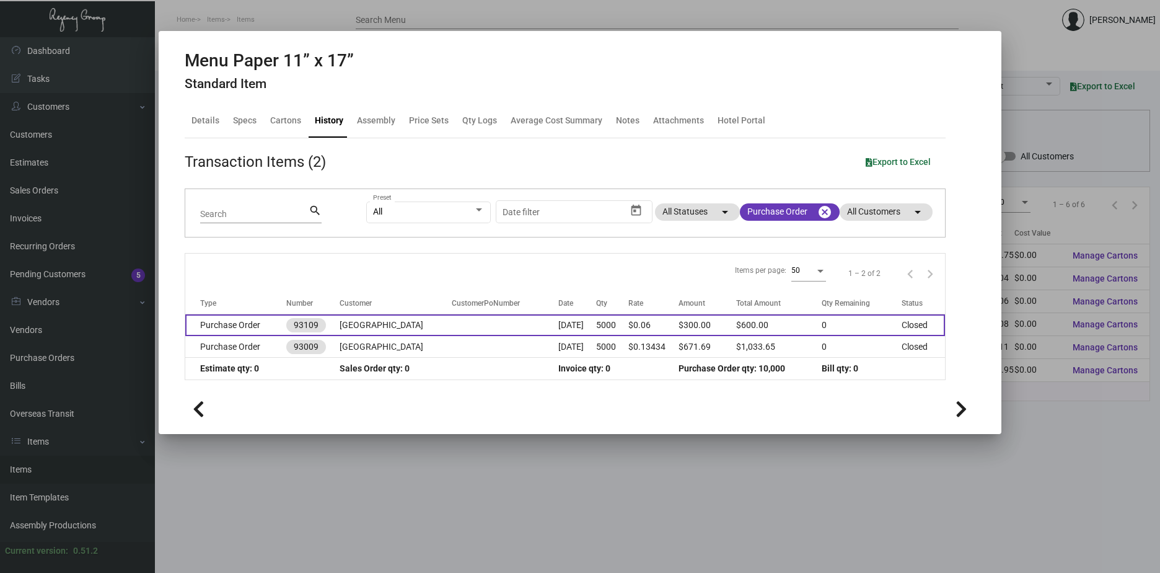
click at [353, 322] on td "[GEOGRAPHIC_DATA]" at bounding box center [396, 325] width 112 height 22
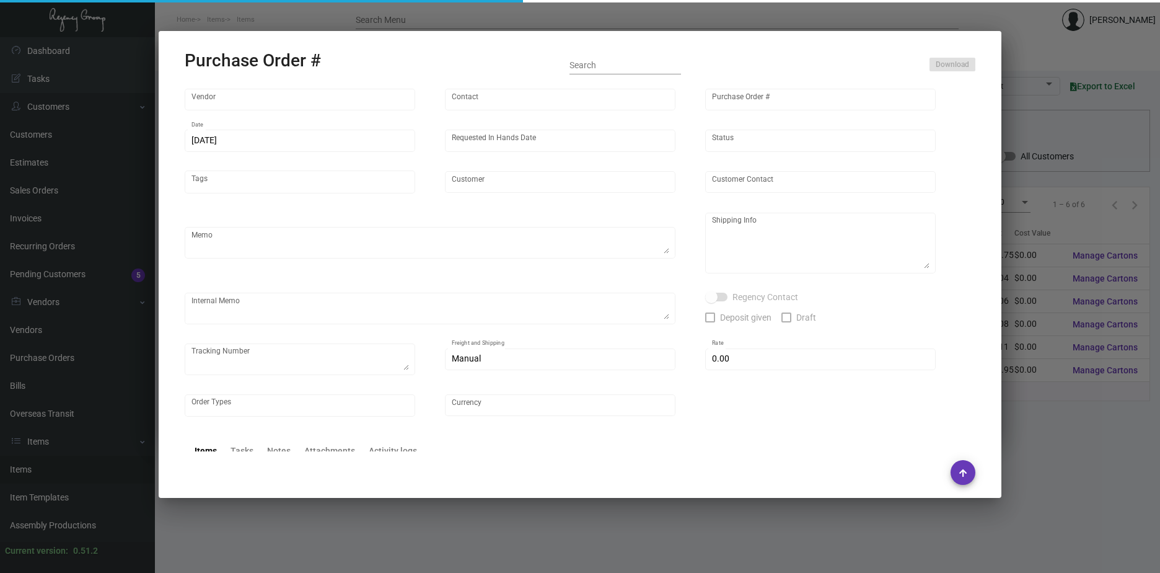
type input "Colonial Redi Record Corp."
type input "[PERSON_NAME]"
type input "93109"
type input "[DATE]"
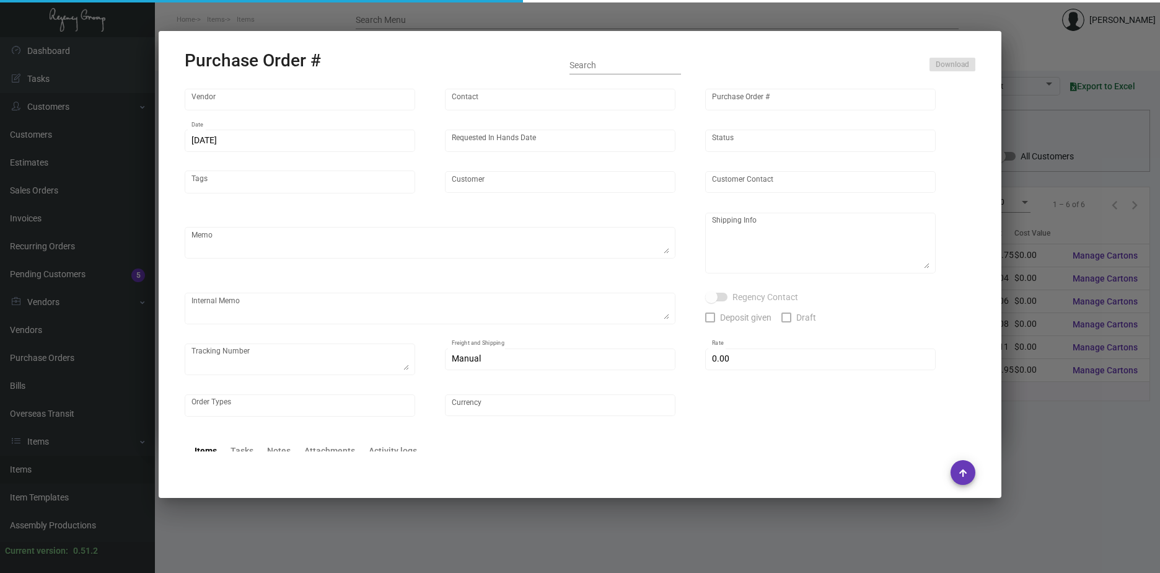
type input "[GEOGRAPHIC_DATA]"
type input "[PERSON_NAME]"
type textarea "[GEOGRAPHIC_DATA] - [PERSON_NAME] [STREET_ADDRESS][US_STATE][US_STATE]"
type input "$ 0.00"
type input "United States Dollar $"
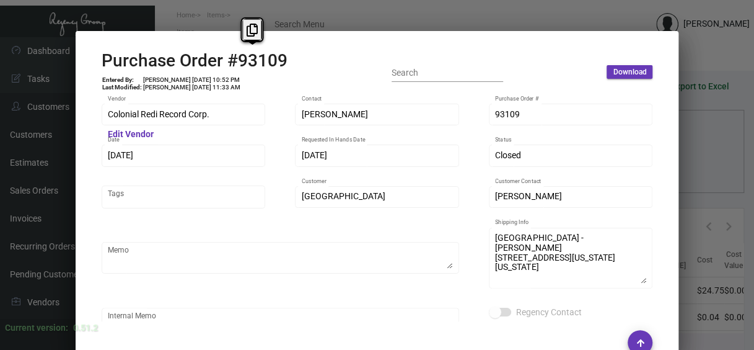
copy h2 "#93109"
drag, startPoint x: 288, startPoint y: 55, endPoint x: 221, endPoint y: 60, distance: 67.7
click at [221, 60] on div "Purchase Order #93109 Entered By: [PERSON_NAME] [DATE] 10:52 PM Last Modified: …" at bounding box center [378, 72] width 552 height 44
click at [87, 156] on div "Colonial Redi Record Corp. Vendor Edit Vendor [PERSON_NAME] Contact 93109 Purch…" at bounding box center [377, 207] width 581 height 227
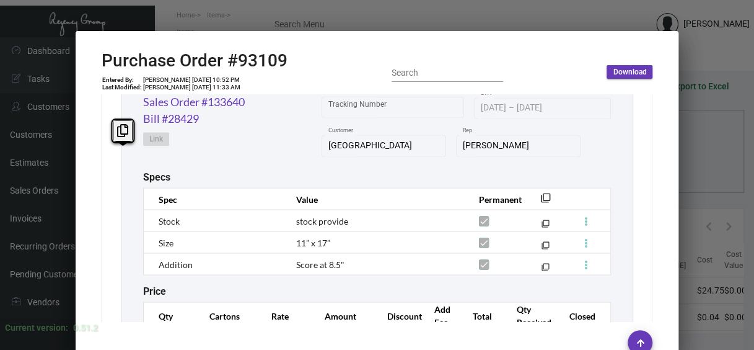
scroll to position [1141, 0]
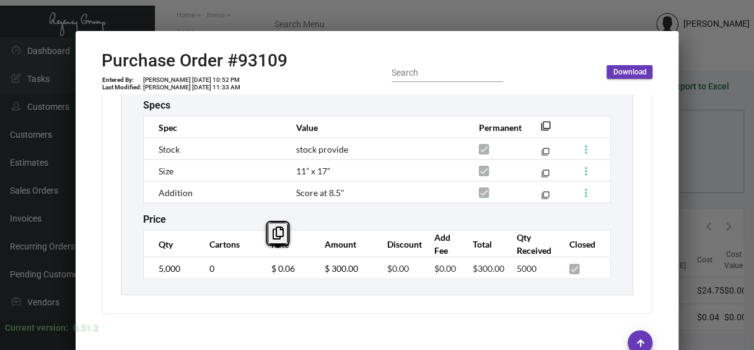
click at [252, 260] on tr "5,000 0 $ 0.06 $ 300.00 $0.00 $0.00 $300.00 5000" at bounding box center [377, 268] width 468 height 22
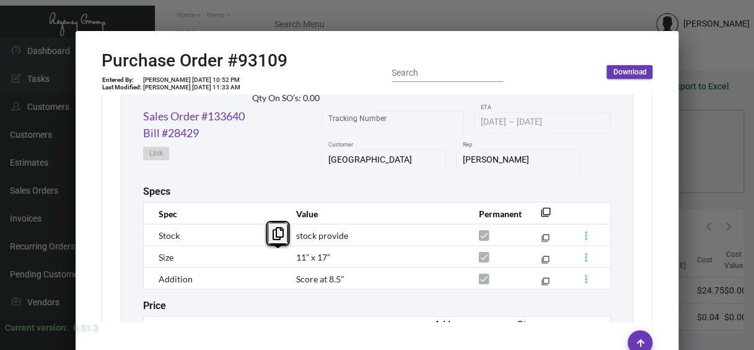
scroll to position [1017, 0]
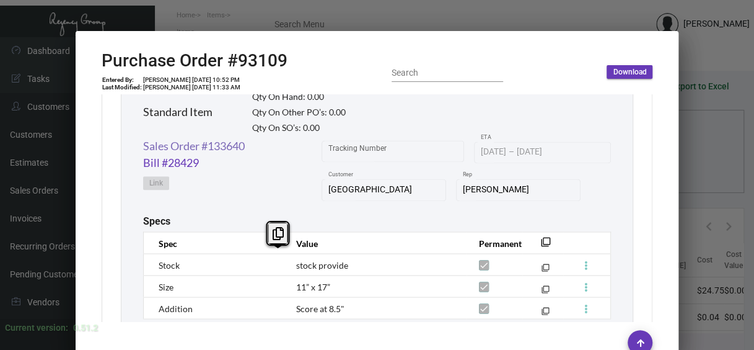
click at [189, 139] on link "Sales Order #133640" at bounding box center [194, 146] width 102 height 17
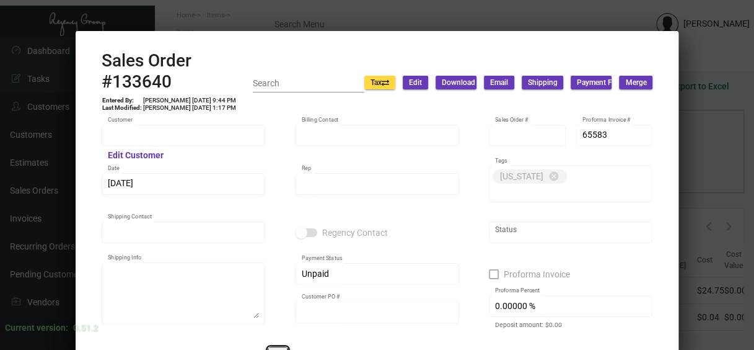
type input "[GEOGRAPHIC_DATA]"
type input "Accounts Recivable"
type input "133640"
type input "[DATE]"
type input "[PERSON_NAME]"
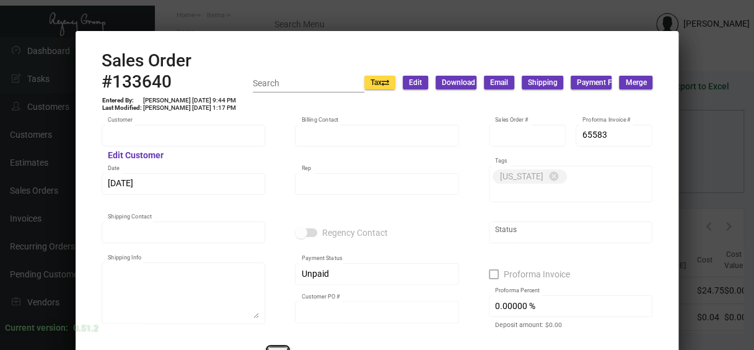
type input "[PERSON_NAME]"
type textarea "[GEOGRAPHIC_DATA] - [PERSON_NAME] [STREET_ADDRESS][US_STATE][US_STATE]"
type input "[PERSON_NAME]"
type textarea "overnight 2 sizes from Colonial"
type input "United States Dollar $"
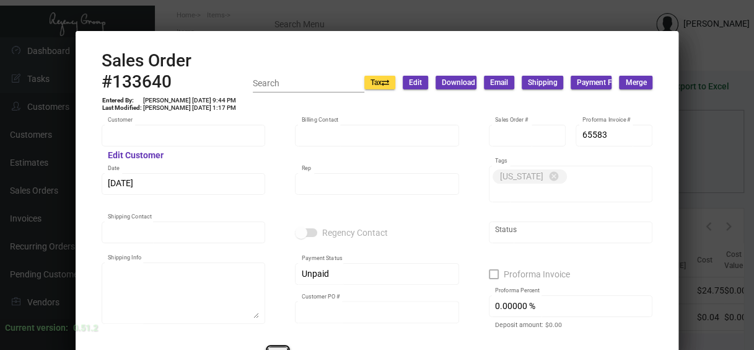
type input "8.50000 %"
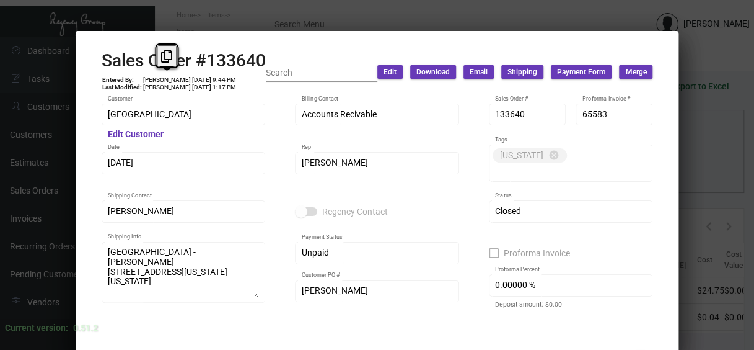
drag, startPoint x: 157, startPoint y: 77, endPoint x: 109, endPoint y: 72, distance: 48.6
click at [109, 72] on div "Sales Order #133640 Entered By: [PERSON_NAME] [DATE] 9:44 PM Last Modified: [PE…" at bounding box center [184, 72] width 164 height 44
drag, startPoint x: 109, startPoint y: 72, endPoint x: 320, endPoint y: 70, distance: 210.8
click at [320, 70] on input "Search" at bounding box center [322, 73] width 112 height 10
drag, startPoint x: 268, startPoint y: 61, endPoint x: 128, endPoint y: 56, distance: 140.2
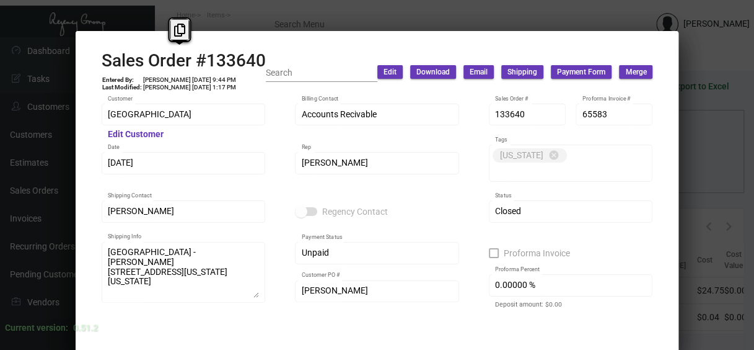
click at [128, 56] on div "Sales Order #133640 Entered By: [PERSON_NAME] [DATE] 9:44 PM Last Modified: [PE…" at bounding box center [378, 72] width 552 height 44
click at [128, 56] on h2 "Sales Order #133640" at bounding box center [184, 60] width 164 height 21
click at [104, 59] on h2 "Sales Order #133640" at bounding box center [184, 60] width 164 height 21
copy h2 "Sales Order #133640"
drag, startPoint x: 95, startPoint y: 60, endPoint x: 262, endPoint y: 61, distance: 166.7
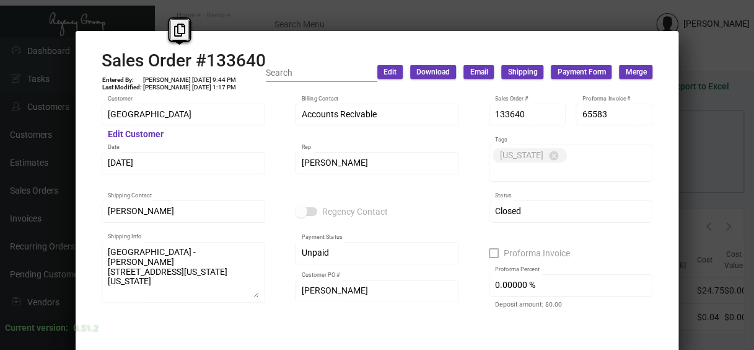
click at [262, 61] on mat-dialog-container "Sales Order #133640 Entered By: [PERSON_NAME] [DATE] 9:44 PM Last Modified: [PE…" at bounding box center [378, 192] width 604 height 322
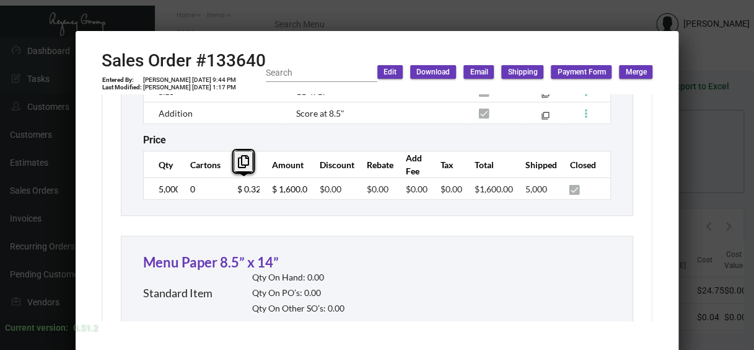
scroll to position [0, 1]
click at [260, 183] on tr "5,000 0 $ 0.32 $ 1,600.00 $0.00 $0.00 $0.00 $0.00 $1,600.00 5,000" at bounding box center [377, 189] width 468 height 22
click at [702, 239] on div at bounding box center [377, 175] width 754 height 350
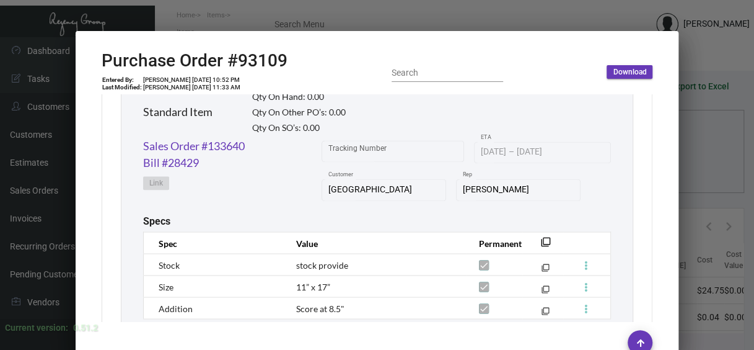
click at [699, 239] on div at bounding box center [377, 175] width 754 height 350
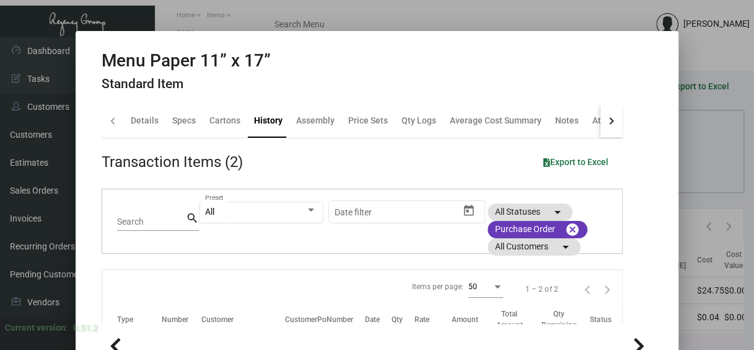
click at [709, 205] on div at bounding box center [377, 175] width 754 height 350
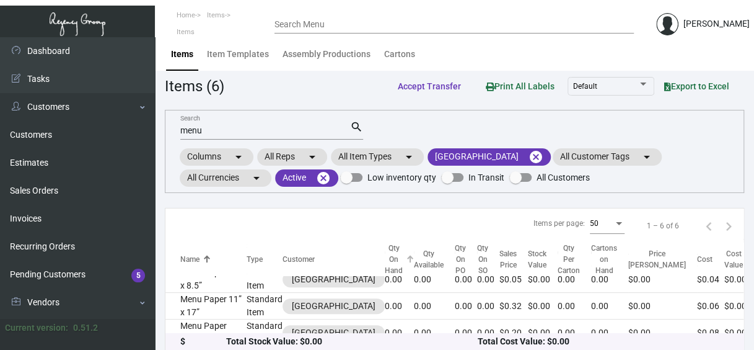
scroll to position [124, 0]
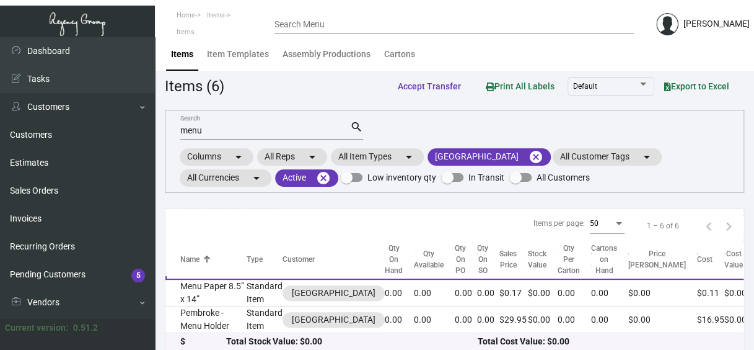
click at [218, 280] on td "Menu Paper 8.25” x 11.25”" at bounding box center [206, 266] width 81 height 27
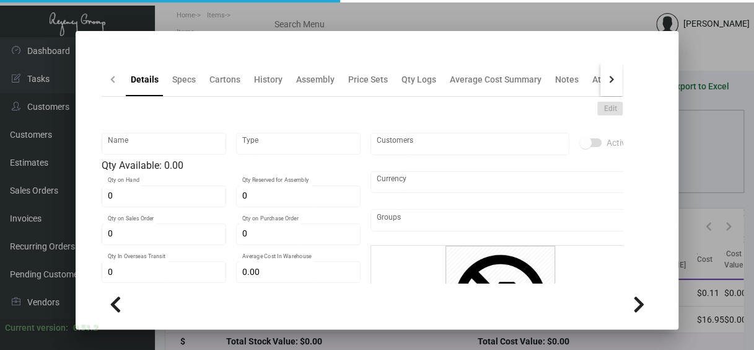
type input "Menu Paper 8.25” x 11.25”"
type input "Standard Item"
type input "$ 0.00"
type input "Standard"
type input "$ 0.0796"
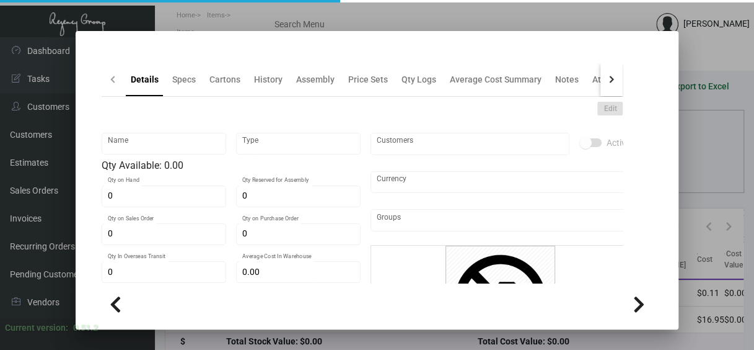
type input "$ 0.20"
checkbox input "true"
type input "United States Dollar $"
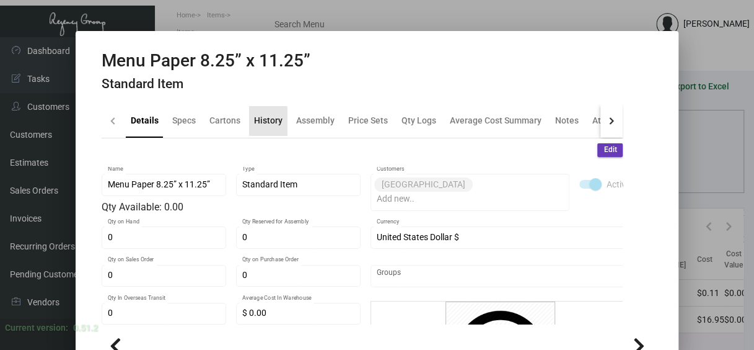
click at [254, 122] on div "History" at bounding box center [268, 120] width 29 height 13
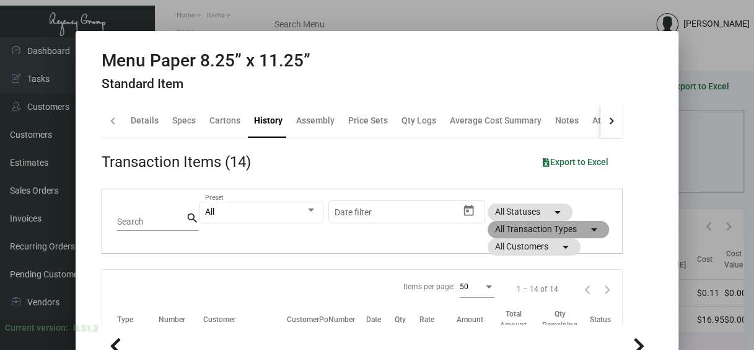
click at [554, 228] on mat-chip "All Transaction Types arrow_drop_down" at bounding box center [548, 229] width 121 height 17
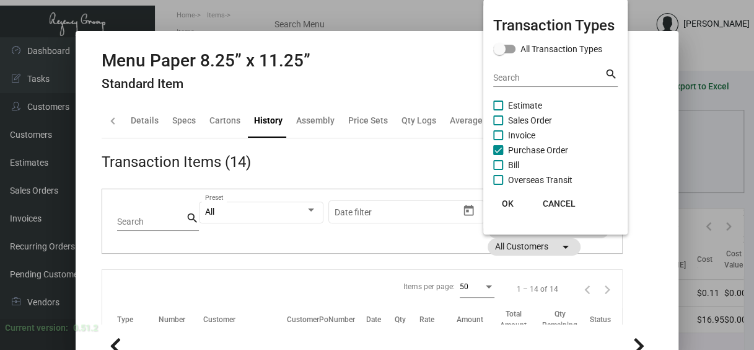
click at [502, 155] on label "Purchase Order" at bounding box center [530, 150] width 75 height 15
click at [498, 155] on input "Purchase Order" at bounding box center [498, 155] width 1 height 1
click at [505, 146] on label "Purchase Order" at bounding box center [530, 150] width 75 height 15
click at [498, 155] on input "Purchase Order" at bounding box center [498, 155] width 1 height 1
checkbox input "true"
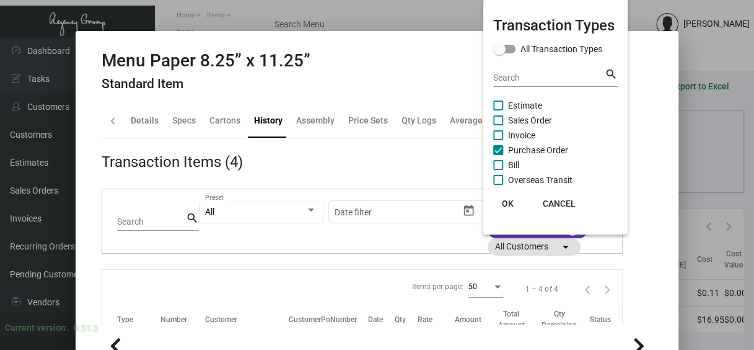
click at [512, 201] on span "OK" at bounding box center [508, 203] width 12 height 10
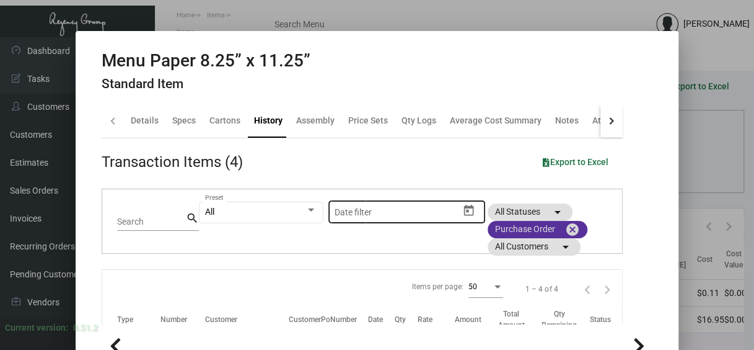
scroll to position [124, 0]
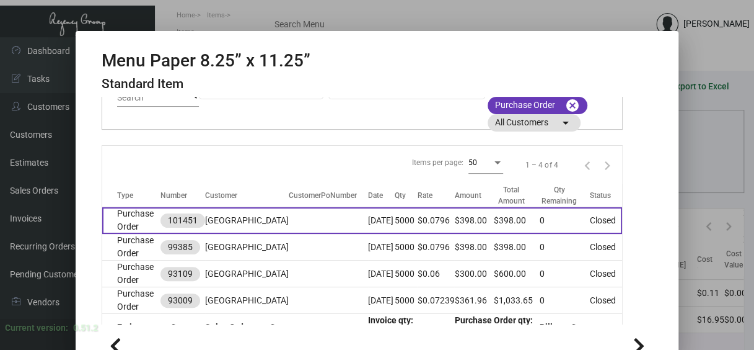
click at [253, 211] on td "[GEOGRAPHIC_DATA]" at bounding box center [247, 220] width 84 height 27
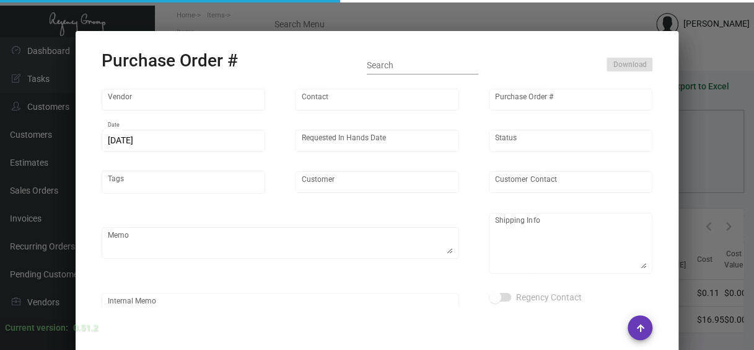
type input "BCT [US_STATE]"
type input "[PERSON_NAME]"
type input "101451"
type input "[DATE]"
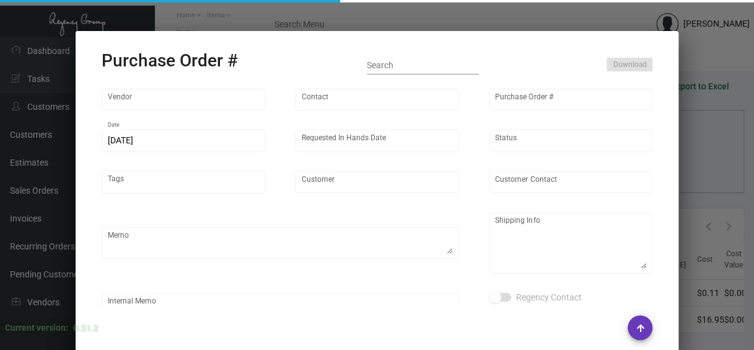
type input "[GEOGRAPHIC_DATA]"
type input "[PERSON_NAME]"
type textarea "***ANY PRICE DISCREPANCY MUST BE CALLED OUT PRIOR TO PROCEEDING WITH THIS ORDER…"
type textarea "[GEOGRAPHIC_DATA] - [PERSON_NAME] [STREET_ADDRESS][US_STATE][US_STATE]"
type input "$ 0.00"
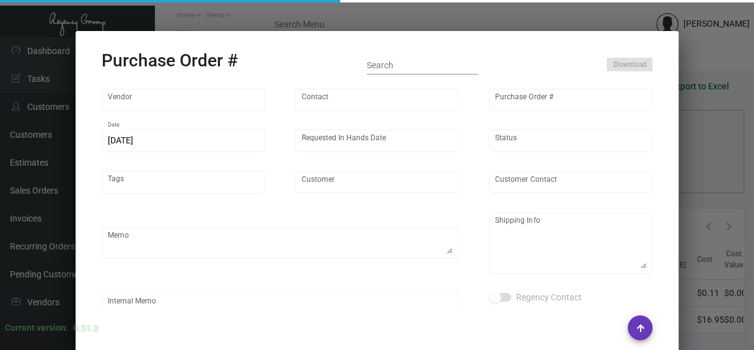
type input "United States Dollar $"
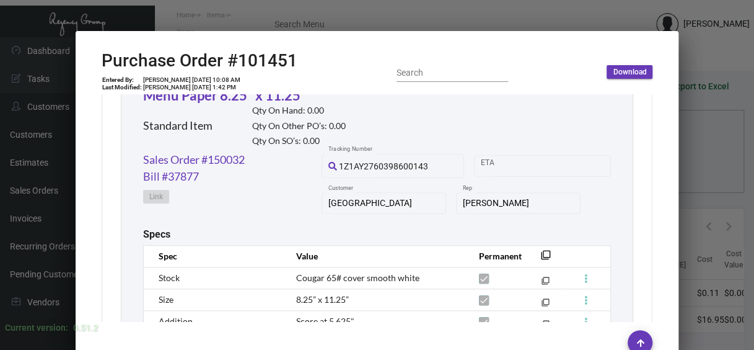
scroll to position [620, 0]
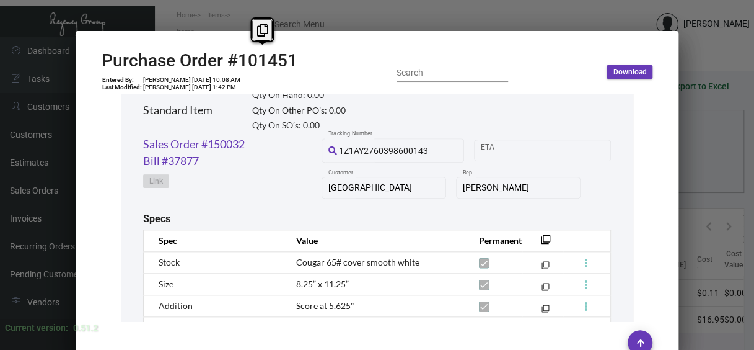
copy h2 "101451"
drag, startPoint x: 302, startPoint y: 63, endPoint x: 234, endPoint y: 53, distance: 68.8
click at [234, 53] on div "Purchase Order #101451 Entered By: [PERSON_NAME] [DATE] 10:08 AM Last Modified:…" at bounding box center [378, 72] width 552 height 44
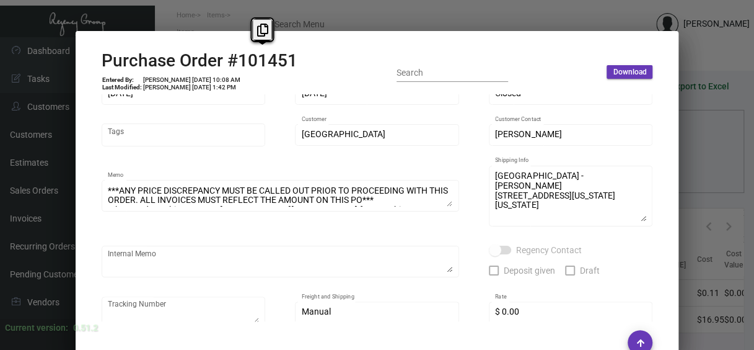
scroll to position [0, 0]
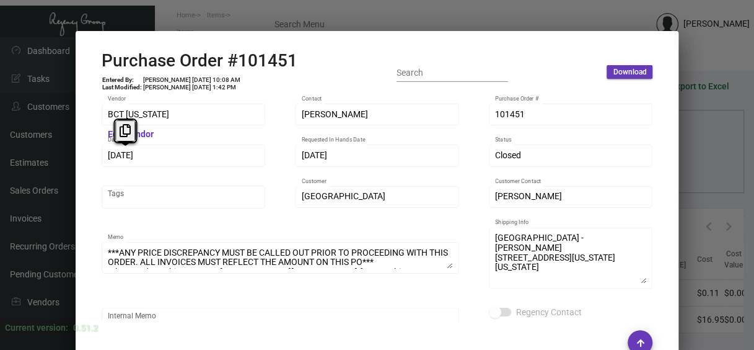
click at [87, 153] on div "BCT [US_STATE] Vendor Edit Vendor [PERSON_NAME] Contact 101451 Purchase Order #…" at bounding box center [377, 207] width 581 height 227
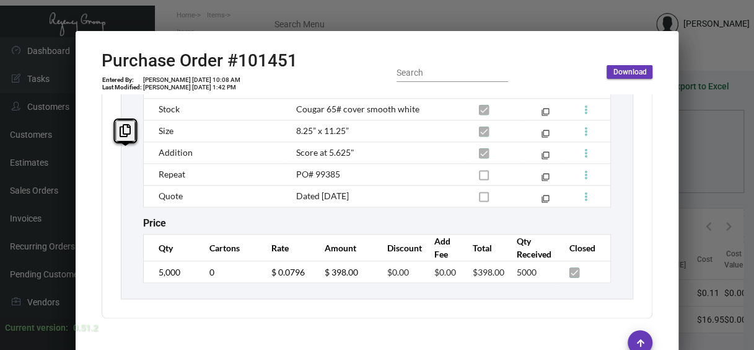
scroll to position [786, 0]
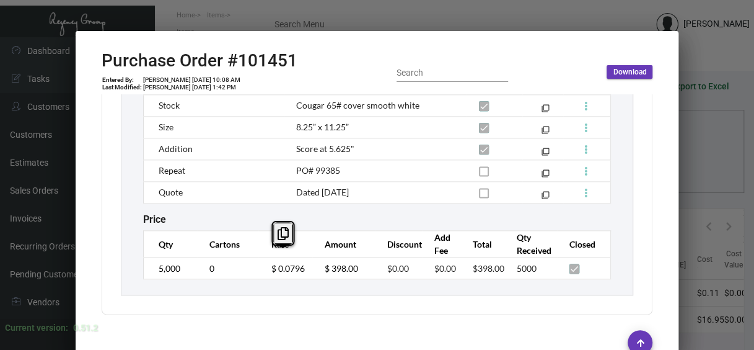
click at [262, 257] on td "$ 0.0796" at bounding box center [285, 268] width 54 height 22
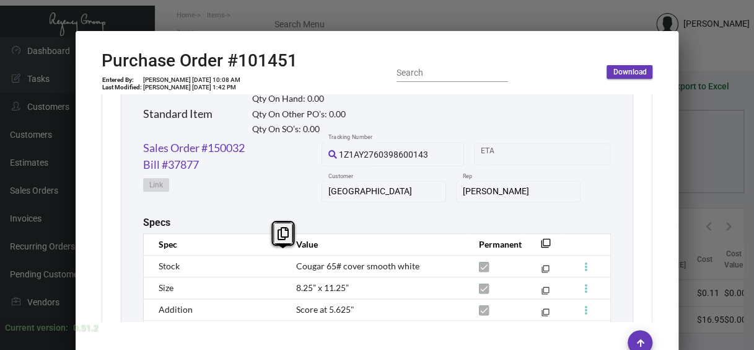
scroll to position [600, 0]
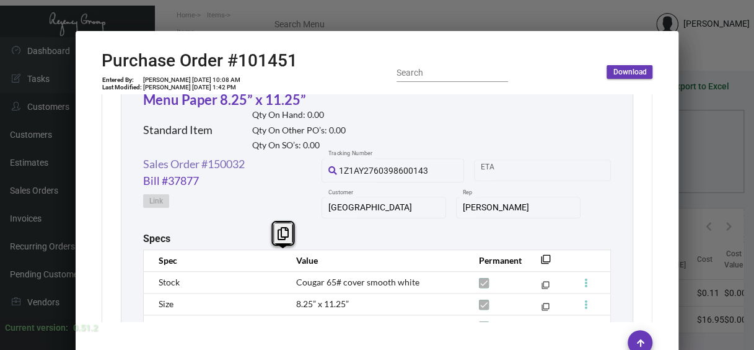
click at [193, 164] on link "Sales Order #150032" at bounding box center [194, 164] width 102 height 17
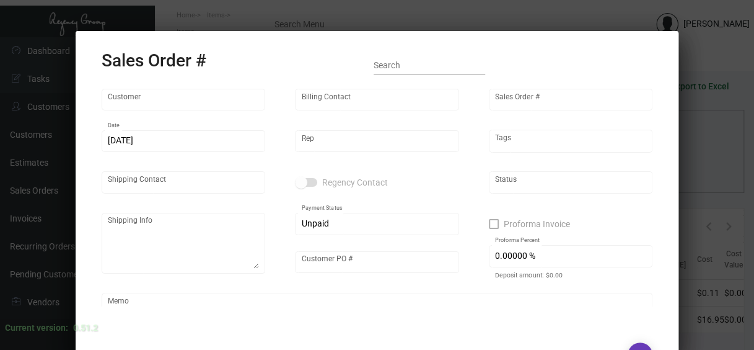
type input "[GEOGRAPHIC_DATA]"
type input "Accounts Recivable"
type input "150032"
type input "[DATE]"
type input "[PERSON_NAME]"
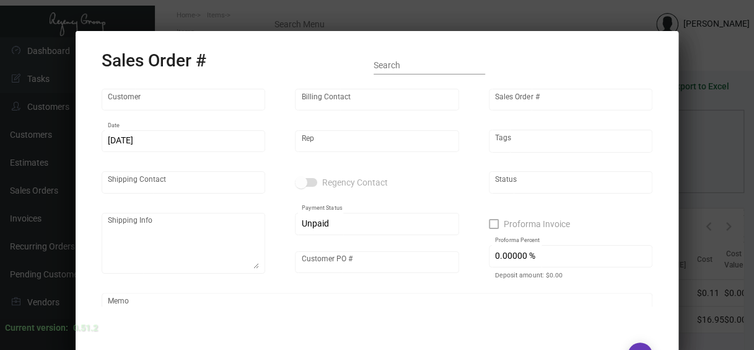
type input "[PERSON_NAME]"
type textarea "[GEOGRAPHIC_DATA] - [PERSON_NAME] [STREET_ADDRESS][US_STATE][US_STATE]"
type input "[PERSON_NAME]"
type textarea "[DATE] Shipped from [GEOGRAPHIC_DATA] T by USP Ground Cost $68.94"
type input "United States Dollar $"
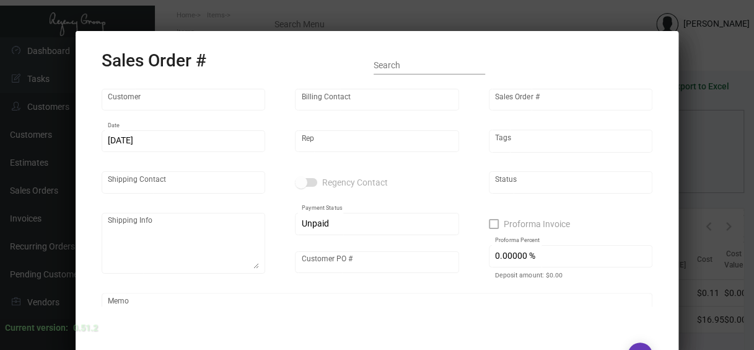
type input "$ 93.43"
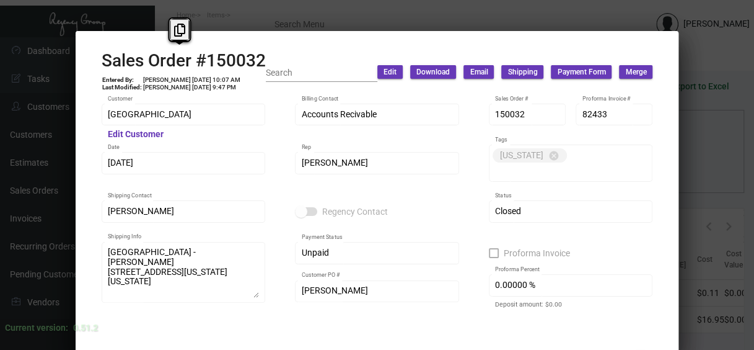
drag, startPoint x: 293, startPoint y: 59, endPoint x: 128, endPoint y: 59, distance: 164.9
click at [128, 59] on div "Sales Order #150032 Entered By: [PERSON_NAME] [DATE] 10:07 AM Last Modified: [P…" at bounding box center [378, 72] width 552 height 44
drag, startPoint x: 128, startPoint y: 59, endPoint x: 118, endPoint y: 60, distance: 10.0
click at [131, 58] on h2 "Sales Order #150032" at bounding box center [184, 60] width 164 height 21
drag, startPoint x: 91, startPoint y: 63, endPoint x: 99, endPoint y: 61, distance: 8.9
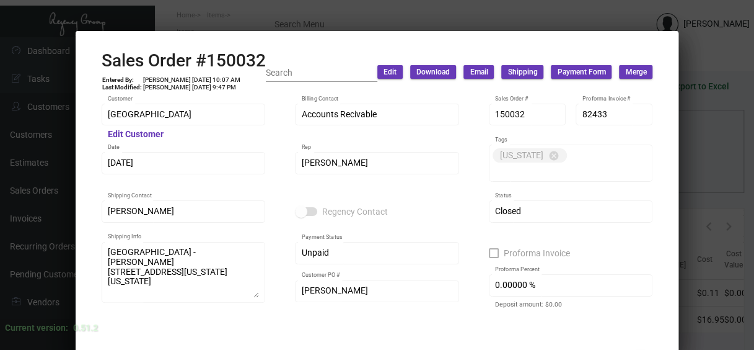
click at [95, 62] on mat-dialog-container "Sales Order #150032 Entered By: [PERSON_NAME] [DATE] 10:07 AM Last Modified: [P…" at bounding box center [378, 192] width 604 height 322
copy h2 "Sales Order #150032"
drag, startPoint x: 100, startPoint y: 60, endPoint x: 266, endPoint y: 55, distance: 165.6
click at [266, 55] on div "Sales Order #150032 Entered By: [PERSON_NAME] [DATE] 10:07 AM Last Modified: [P…" at bounding box center [378, 72] width 552 height 44
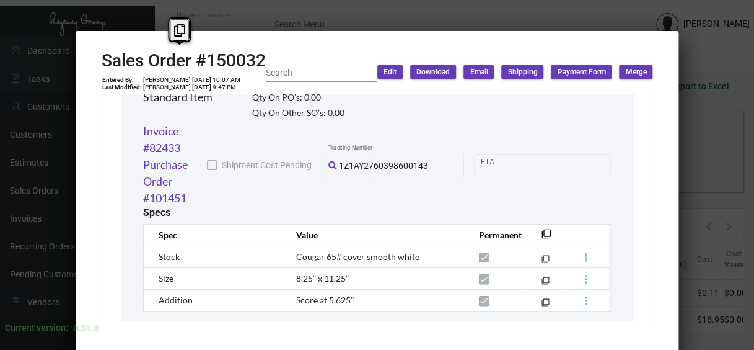
scroll to position [851, 0]
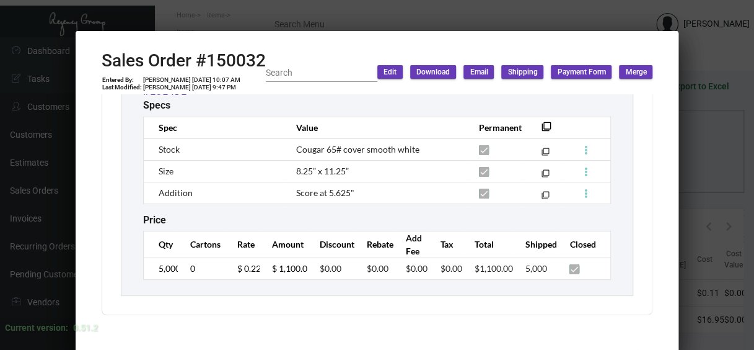
drag, startPoint x: 231, startPoint y: 264, endPoint x: 260, endPoint y: 270, distance: 30.3
click at [260, 270] on tr "5,000 0 $ 0.22 $ 1,100.00 $0.00 $0.00 $0.00 $0.00 $1,100.00 5,000" at bounding box center [377, 268] width 468 height 22
